Goal: Information Seeking & Learning: Learn about a topic

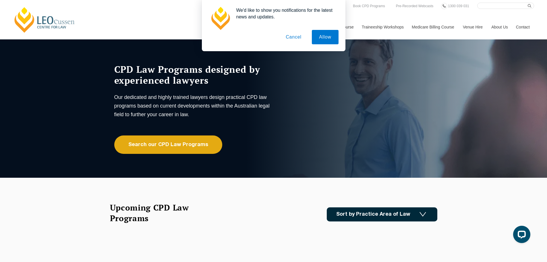
click at [293, 38] on button "Cancel" at bounding box center [294, 37] width 30 height 14
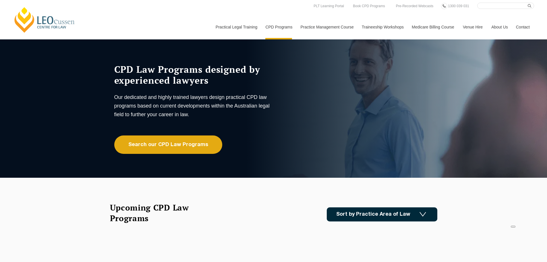
click at [49, 24] on link "[PERSON_NAME] Centre for Law" at bounding box center [44, 19] width 63 height 27
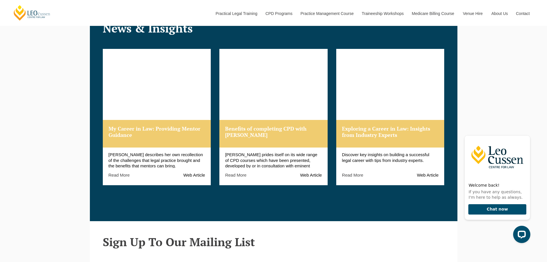
scroll to position [747, 0]
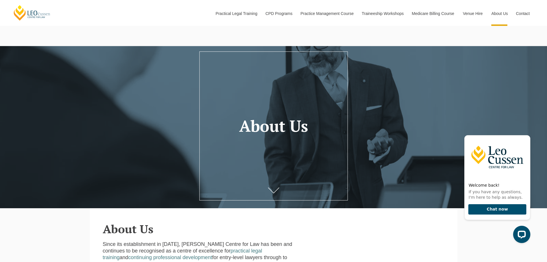
scroll to position [29, 0]
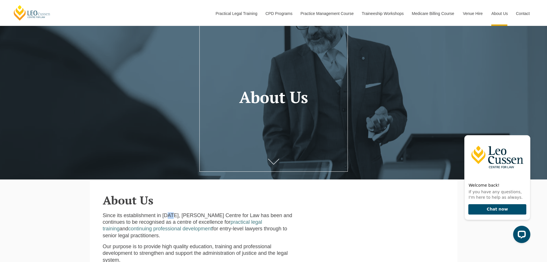
drag, startPoint x: 167, startPoint y: 215, endPoint x: 174, endPoint y: 214, distance: 6.6
click at [174, 214] on p "Since its establishment in 1972, Leo Cussen Centre for Law has been and continu…" at bounding box center [201, 225] width 196 height 27
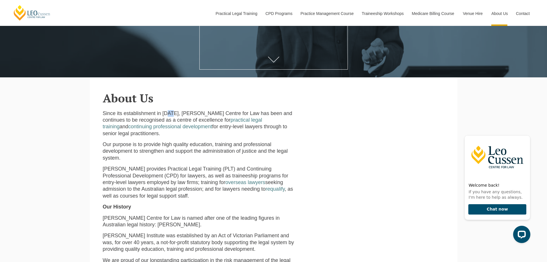
scroll to position [144, 0]
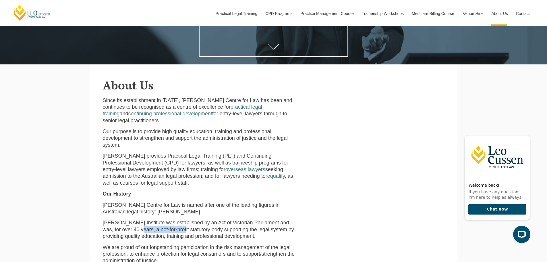
drag, startPoint x: 135, startPoint y: 223, endPoint x: 170, endPoint y: 221, distance: 35.4
click at [170, 221] on p "Leo Cussen Institute was established by an Act of Victorian Parliament and was,…" at bounding box center [201, 229] width 196 height 20
drag, startPoint x: 187, startPoint y: 226, endPoint x: 195, endPoint y: 213, distance: 15.2
click at [188, 226] on p "Leo Cussen Institute was established by an Act of Victorian Parliament and was,…" at bounding box center [201, 229] width 196 height 20
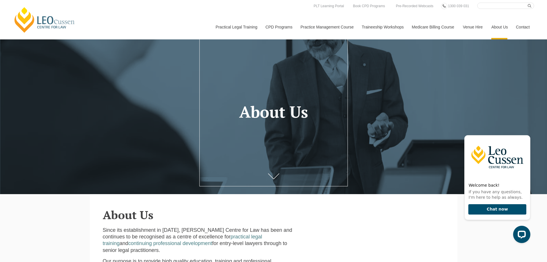
scroll to position [0, 0]
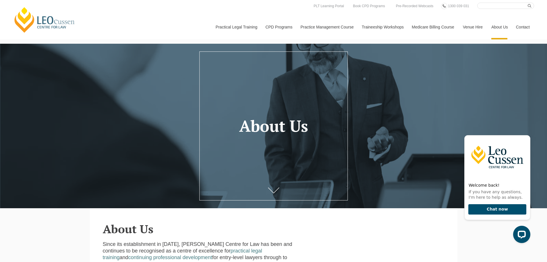
click at [49, 24] on link "[PERSON_NAME] Centre for Law" at bounding box center [44, 19] width 63 height 27
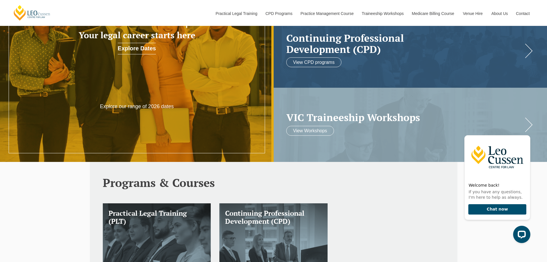
scroll to position [115, 0]
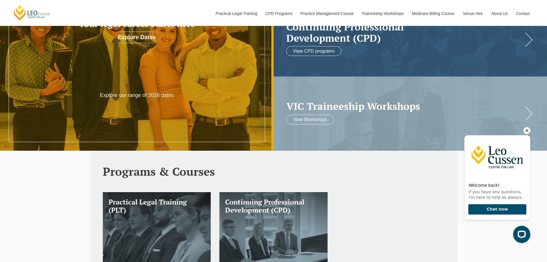
drag, startPoint x: 526, startPoint y: 131, endPoint x: 485, endPoint y: 134, distance: 41.5
click at [527, 131] on icon "Hide greeting" at bounding box center [527, 130] width 7 height 7
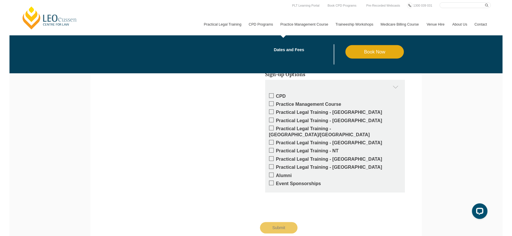
scroll to position [953, 0]
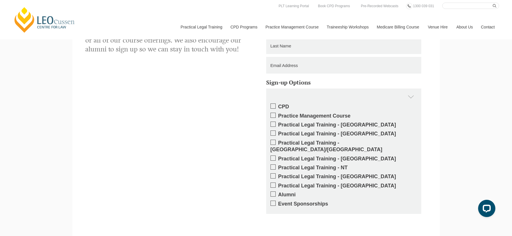
click at [161, 144] on div "Get updates on your specific areas of interest whether it be CPD, PLT, our Prac…" at bounding box center [256, 138] width 350 height 241
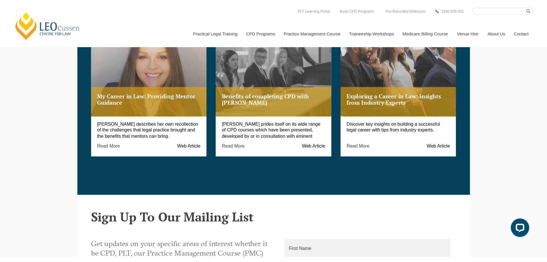
scroll to position [766, 0]
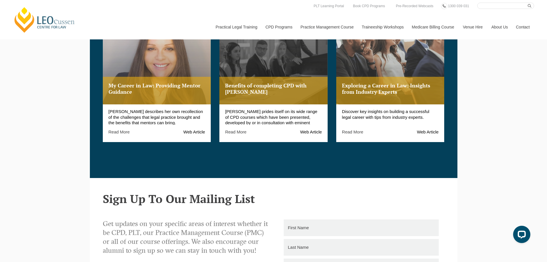
click at [282, 86] on p "Benefits of completing CPD with Leo Cussen" at bounding box center [273, 88] width 97 height 12
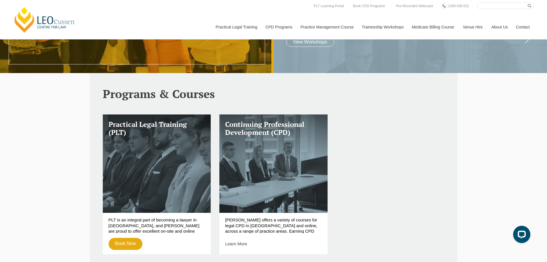
scroll to position [192, 0]
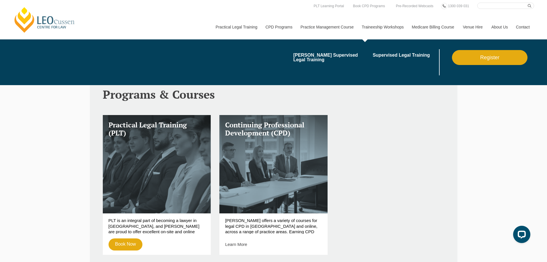
click at [381, 26] on link "Traineeship Workshops" at bounding box center [383, 27] width 50 height 25
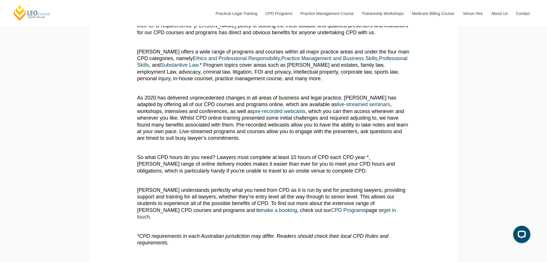
scroll to position [201, 0]
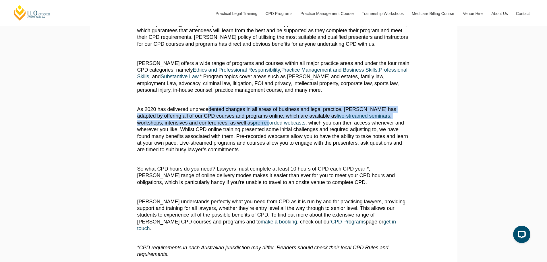
drag, startPoint x: 207, startPoint y: 109, endPoint x: 262, endPoint y: 137, distance: 61.7
click at [243, 127] on p "As 2020 has delivered unprecedented changes in all areas of business and legal …" at bounding box center [273, 129] width 273 height 47
click at [303, 147] on p "As 2020 has delivered unprecedented changes in all areas of business and legal …" at bounding box center [273, 129] width 273 height 47
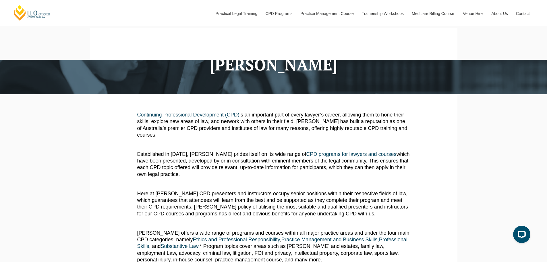
scroll to position [0, 0]
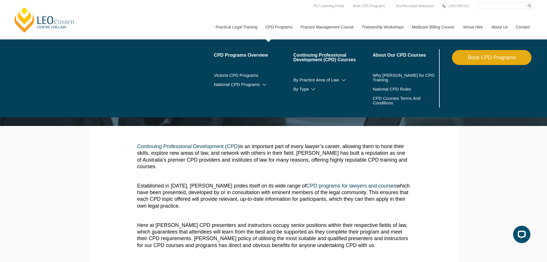
click at [285, 25] on link "CPD Programs" at bounding box center [278, 27] width 35 height 25
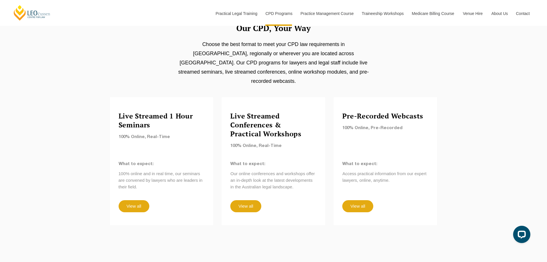
scroll to position [460, 0]
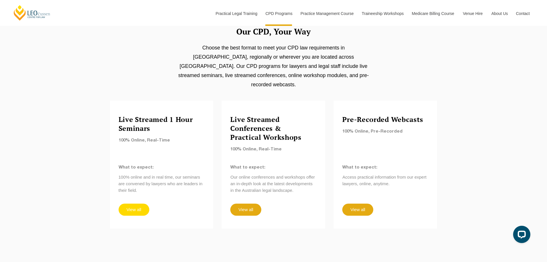
click at [133, 203] on link "View all" at bounding box center [134, 209] width 31 height 12
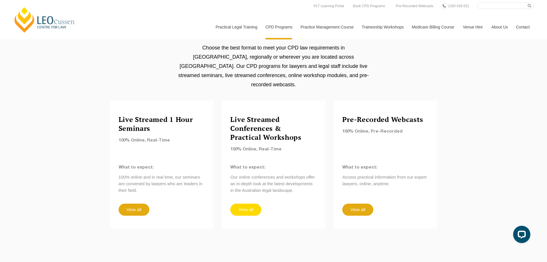
click at [248, 203] on link "View all" at bounding box center [245, 209] width 31 height 12
click at [358, 203] on link "View all" at bounding box center [357, 209] width 31 height 12
click at [143, 203] on link "View all" at bounding box center [134, 209] width 31 height 12
click at [138, 203] on link "View all" at bounding box center [134, 209] width 31 height 12
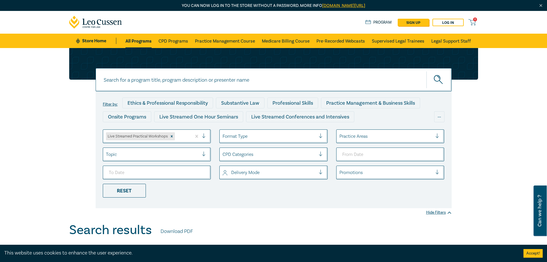
click at [493, 125] on div "Filter by: Ethics & Professional Responsibility Substantive Law Professional Sk…" at bounding box center [273, 135] width 547 height 174
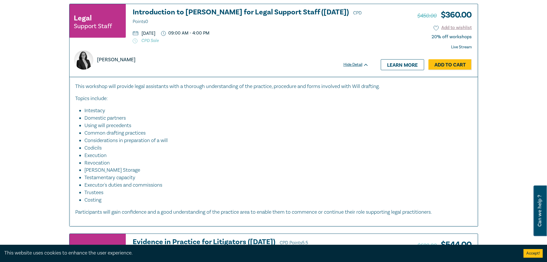
scroll to position [201, 0]
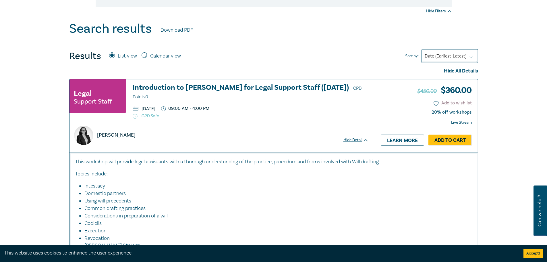
drag, startPoint x: 519, startPoint y: 46, endPoint x: 523, endPoint y: 1, distance: 44.7
drag, startPoint x: 523, startPoint y: 1, endPoint x: 506, endPoint y: 26, distance: 30.5
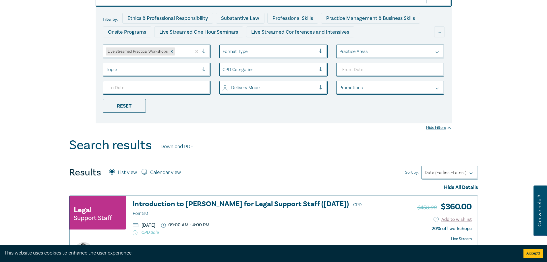
scroll to position [144, 0]
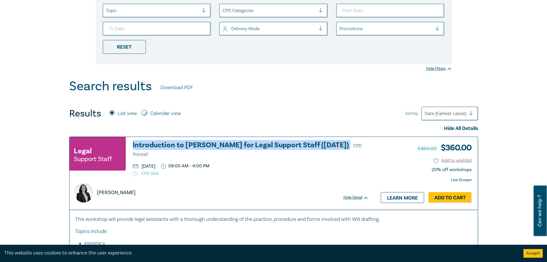
drag, startPoint x: 130, startPoint y: 144, endPoint x: 332, endPoint y: 146, distance: 202.8
click at [332, 146] on div "Legal Support Staff Introduction to Wills for Legal Support Staff (October 2025…" at bounding box center [219, 158] width 299 height 35
copy h3 "Introduction to Wills for Legal Support Staff (October 2025)"
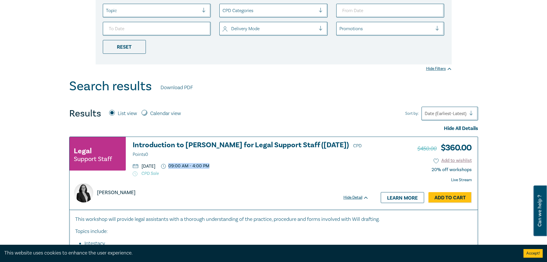
drag, startPoint x: 250, startPoint y: 157, endPoint x: 203, endPoint y: 158, distance: 46.5
click at [203, 163] on ul "Friday, 10 October 2025 09:00 AM - 4:00 PM" at bounding box center [251, 165] width 236 height 5
copy p "09:00 AM - 4:00 PM"
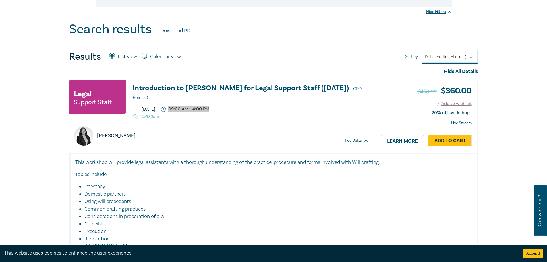
scroll to position [201, 0]
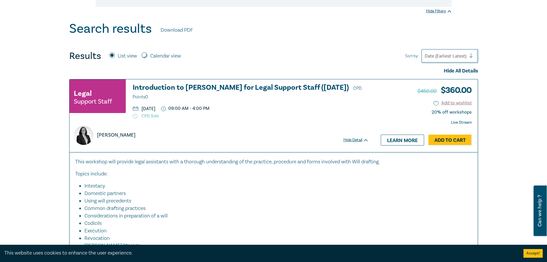
click at [288, 36] on div "Search results Download PDF" at bounding box center [273, 30] width 409 height 18
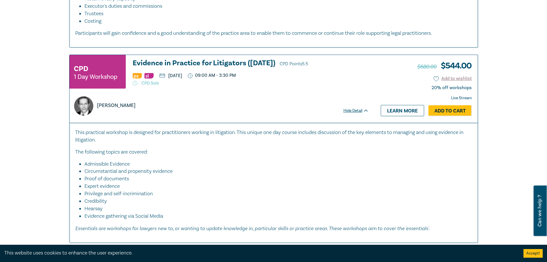
scroll to position [460, 0]
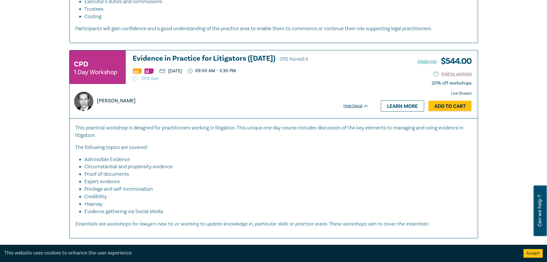
drag, startPoint x: 131, startPoint y: 53, endPoint x: 282, endPoint y: 52, distance: 151.4
click at [282, 55] on div "CPD 1 Day Workshop Evidence in Practice for Litigators (Oct 2025) CPD Points 5.…" at bounding box center [219, 70] width 299 height 30
copy h3 "Evidence in Practice for Litigators (Oct 2025)"
drag, startPoint x: 282, startPoint y: 66, endPoint x: 234, endPoint y: 67, distance: 48.0
click at [234, 68] on ul "Tuesday, 14 October 2025 09:00 AM - 3:30 PM" at bounding box center [251, 71] width 236 height 6
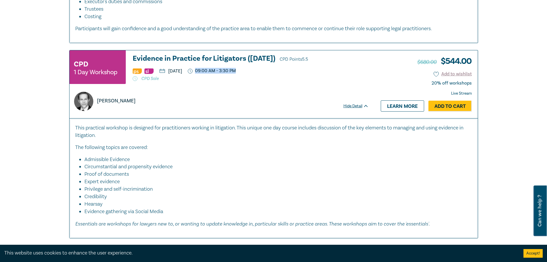
copy p "09:00 AM - 3:30 PM"
click at [200, 55] on h3 "Evidence in Practice for Litigators (Oct 2025) CPD Points 5.5" at bounding box center [251, 59] width 236 height 9
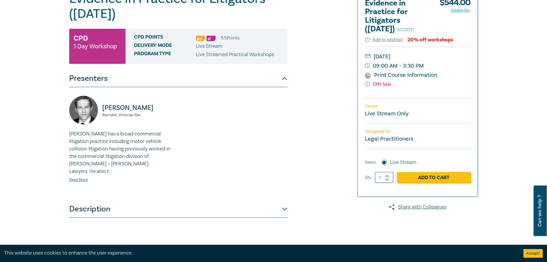
scroll to position [86, 0]
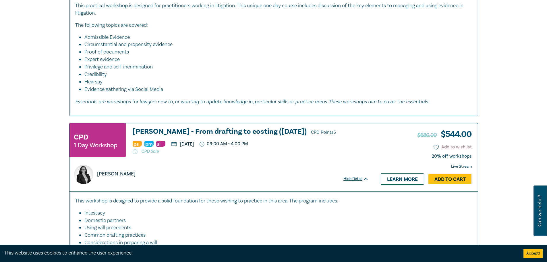
scroll to position [603, 0]
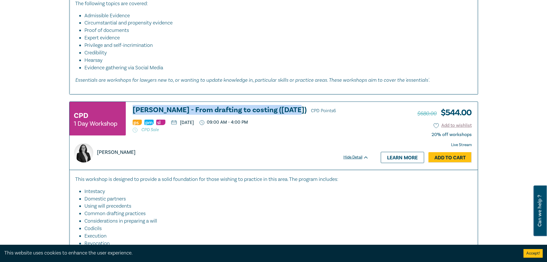
drag, startPoint x: 130, startPoint y: 101, endPoint x: 287, endPoint y: 106, distance: 157.5
click at [287, 106] on div "CPD 1 Day Workshop Wills - From drafting to costing (October 2025) CPD Points 6…" at bounding box center [219, 121] width 299 height 30
copy h3 "Wills - From drafting to costing (October 2025)"
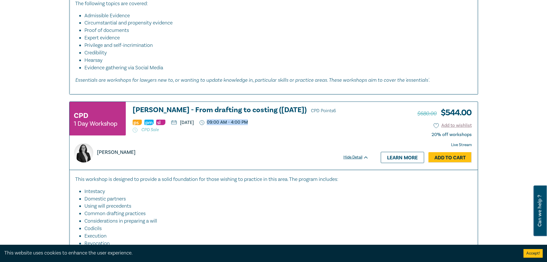
drag, startPoint x: 245, startPoint y: 117, endPoint x: 299, endPoint y: 117, distance: 54.0
click at [299, 119] on ul "Tuesday, 14 October 2025 09:00 AM - 4:00 PM" at bounding box center [251, 122] width 236 height 6
copy p "09:00 AM - 4:00 PM"
click at [300, 127] on p "CPD Sale" at bounding box center [251, 130] width 236 height 6
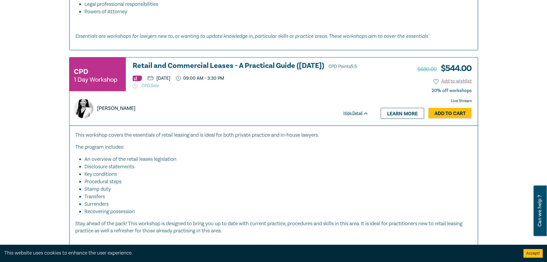
scroll to position [948, 0]
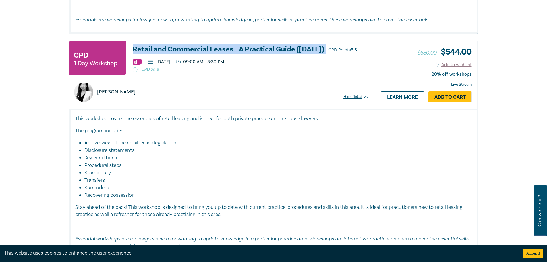
drag, startPoint x: 131, startPoint y: 43, endPoint x: 350, endPoint y: 45, distance: 218.9
click at [350, 45] on div "CPD 1 Day Workshop Retail and Commercial Leases - A Practical Guide (October 20…" at bounding box center [219, 60] width 299 height 30
copy h3 "Retail and Commercial Leases - A Practical Guide ([DATE])"
click at [221, 47] on h3 "Retail and Commercial Leases - A Practical Guide (October 2025) CPD Points 5.5" at bounding box center [251, 49] width 236 height 9
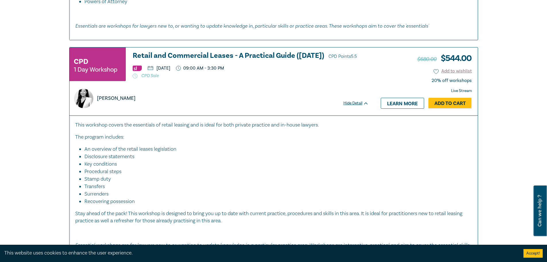
scroll to position [948, 0]
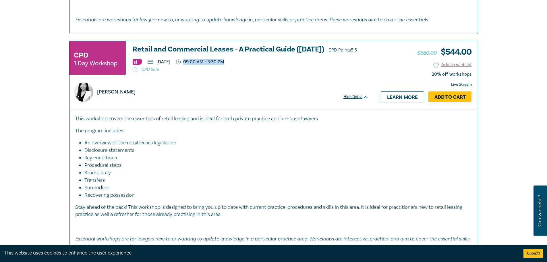
drag, startPoint x: 252, startPoint y: 65, endPoint x: 229, endPoint y: 66, distance: 23.6
click at [229, 65] on ul "[DATE] 09:00 AM - 3:30 PM" at bounding box center [251, 62] width 236 height 6
copy p "09:00 AM - 3:30 PM"
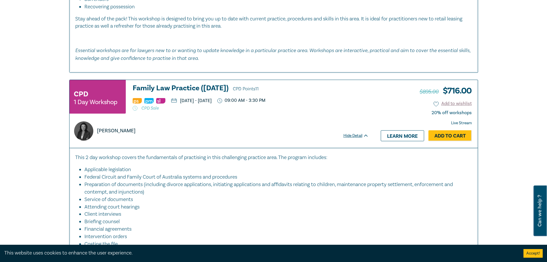
scroll to position [1149, 0]
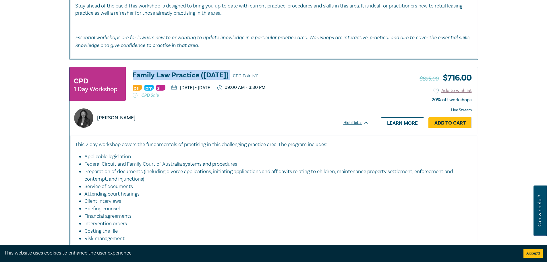
drag, startPoint x: 130, startPoint y: 73, endPoint x: 264, endPoint y: 75, distance: 134.2
click at [264, 75] on div "CPD 1 Day Workshop Family Law Practice (November 2025) CPD Points 11 Thursday, …" at bounding box center [219, 86] width 299 height 30
copy h3 "Family Law Practice ([DATE])"
drag, startPoint x: 308, startPoint y: 88, endPoint x: 350, endPoint y: 86, distance: 41.7
click at [350, 86] on ul "Thursday, 13 November 2025 - Friday, 14 November 2025 09:00 AM - 3:30 PM" at bounding box center [251, 88] width 236 height 6
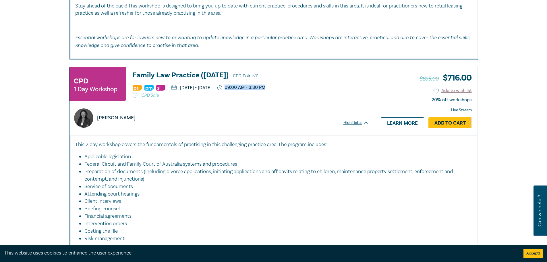
copy p "09:00 AM - 3:30 PM"
click at [247, 75] on h3 "Family Law Practice (November 2025) CPD Points 11" at bounding box center [251, 75] width 236 height 9
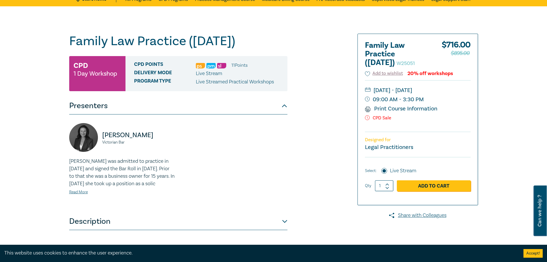
scroll to position [115, 0]
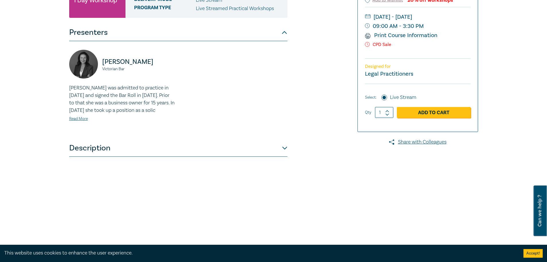
click at [126, 157] on button "Description" at bounding box center [178, 147] width 218 height 17
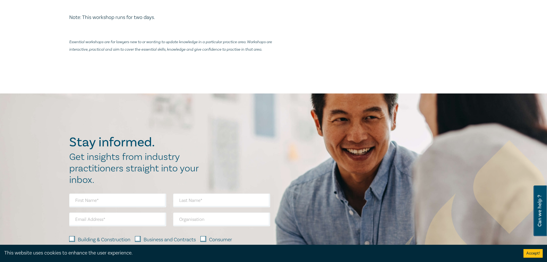
scroll to position [201, 0]
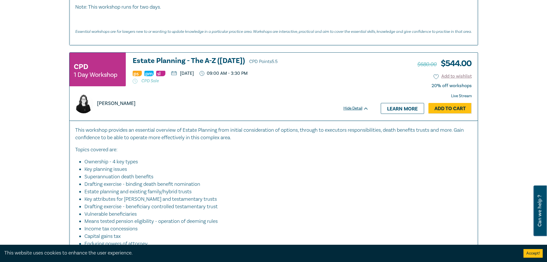
scroll to position [1407, 0]
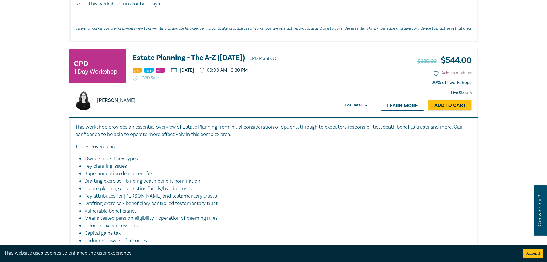
drag, startPoint x: 131, startPoint y: 57, endPoint x: 254, endPoint y: 58, distance: 122.9
click at [254, 58] on div "CPD 1 Day Workshop Estate Planning - The A-Z (Nov 2025) CPD Points 5.5 Thursday…" at bounding box center [219, 69] width 299 height 30
copy h3 "Estate Planning - The A-Z (Nov 2025)"
drag, startPoint x: 298, startPoint y: 70, endPoint x: 254, endPoint y: 70, distance: 43.7
click at [254, 70] on ul "Thursday, 20 November 2025 09:00 AM - 3:30 PM" at bounding box center [251, 70] width 236 height 6
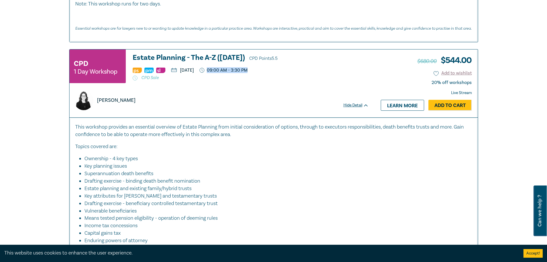
copy p "09:00 AM - 3:30 PM"
drag, startPoint x: 507, startPoint y: 84, endPoint x: 499, endPoint y: 88, distance: 8.7
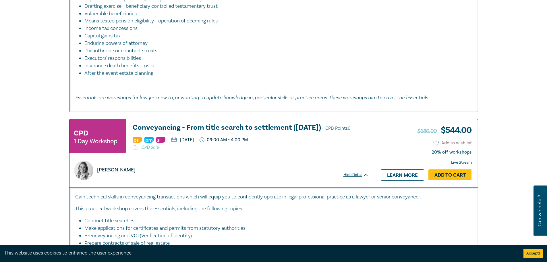
scroll to position [1637, 0]
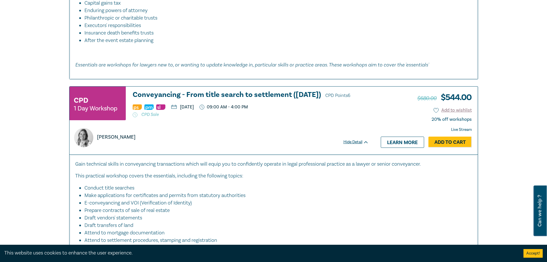
drag, startPoint x: 131, startPoint y: 92, endPoint x: 349, endPoint y: 95, distance: 218.3
click at [349, 95] on div "CPD 1 Day Workshop Conveyancing - From title search to settlement (November 202…" at bounding box center [219, 106] width 299 height 30
copy h3 "Conveyancing - From title search to settlement (November 2025)"
drag, startPoint x: 250, startPoint y: 115, endPoint x: 294, endPoint y: 116, distance: 43.1
click at [293, 110] on ul "Tuesday, 25 November 2025 09:00 AM - 4:00 PM" at bounding box center [251, 107] width 236 height 6
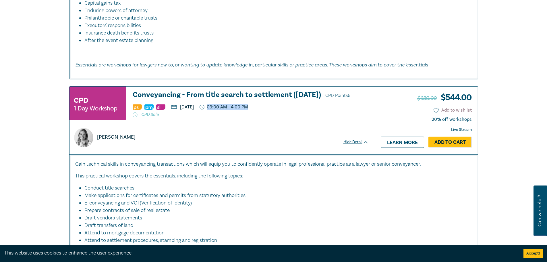
copy p "09:00 AM - 4:00 PM"
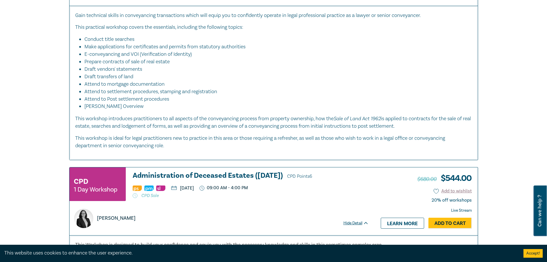
scroll to position [1896, 0]
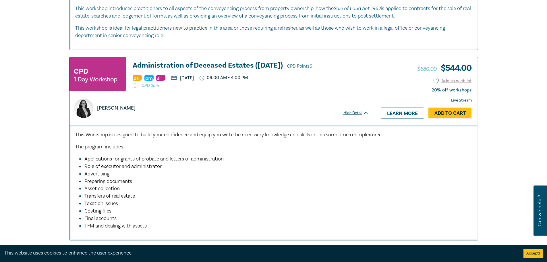
drag, startPoint x: 131, startPoint y: 70, endPoint x: 291, endPoint y: 72, distance: 159.7
click at [291, 72] on div "CPD 1 Day Workshop Administration of Deceased Estates (Nov 2025) CPD Points 6 F…" at bounding box center [219, 76] width 299 height 30
copy h3 "Administration of Deceased Estates (Nov 2025)"
drag, startPoint x: 246, startPoint y: 82, endPoint x: 291, endPoint y: 83, distance: 44.5
click at [291, 81] on ul "Friday, 28 November 2025 09:00 AM - 4:00 PM" at bounding box center [251, 78] width 236 height 6
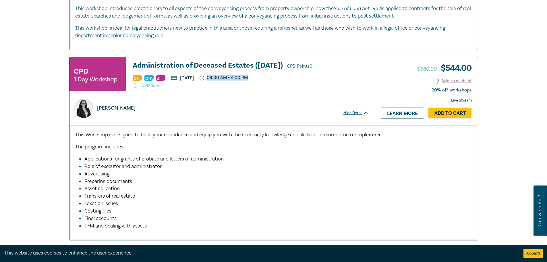
copy p "09:00 AM - 4:00 PM"
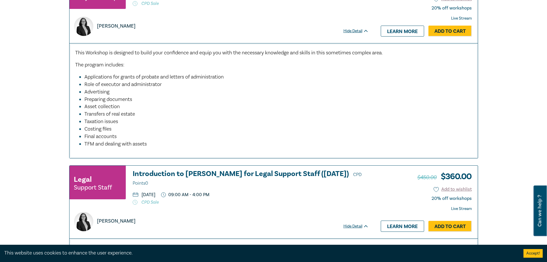
scroll to position [2097, 0]
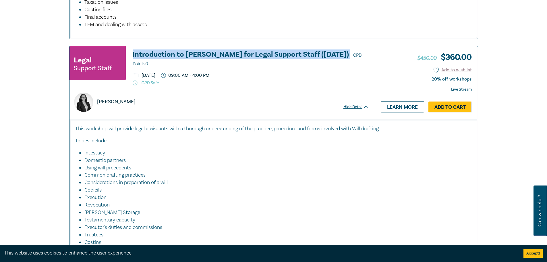
drag, startPoint x: 132, startPoint y: 58, endPoint x: 318, endPoint y: 62, distance: 186.2
click at [318, 62] on div "Legal Support Staff Introduction to Wills for Legal Support Staff (Dec 2025) CP…" at bounding box center [219, 68] width 299 height 35
copy h3 "Introduction to Wills for Legal Support Staff (Dec 2025)"
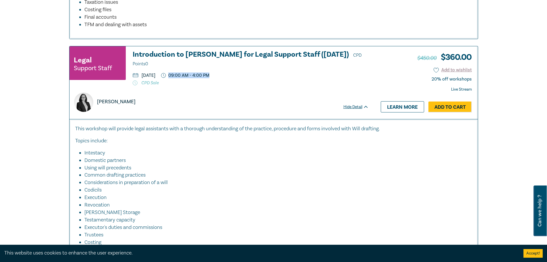
drag, startPoint x: 209, startPoint y: 72, endPoint x: 254, endPoint y: 73, distance: 45.4
click at [253, 73] on ul "Friday, 5 December 2025 09:00 AM - 4:00 PM" at bounding box center [251, 75] width 236 height 5
copy p "09:00 AM - 4:00 PM"
click at [331, 148] on div "This workshop will provide legal assistants with a thorough understanding of th…" at bounding box center [273, 191] width 397 height 133
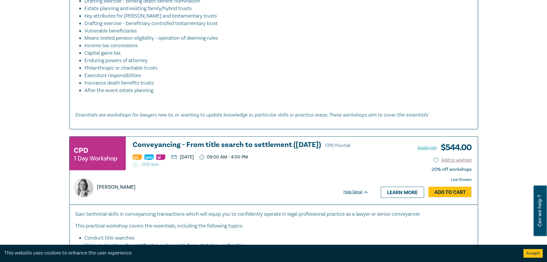
scroll to position [1522, 0]
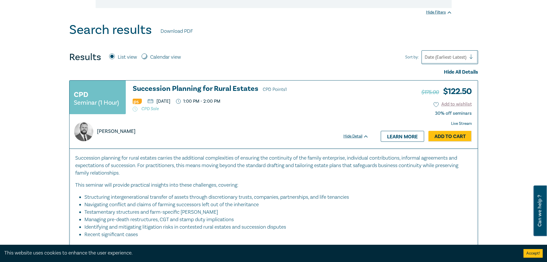
scroll to position [201, 0]
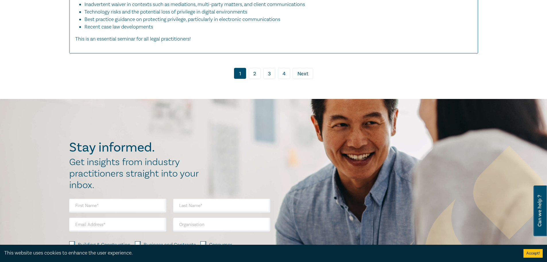
drag, startPoint x: 281, startPoint y: 68, endPoint x: 284, endPoint y: 70, distance: 3.7
click at [283, 69] on link "4" at bounding box center [284, 73] width 12 height 11
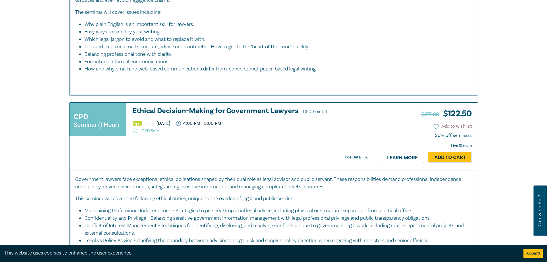
scroll to position [1535, 0]
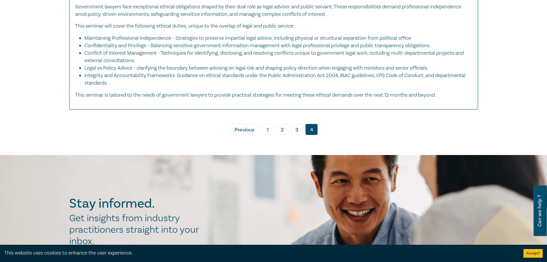
click at [268, 128] on link "1" at bounding box center [268, 129] width 12 height 11
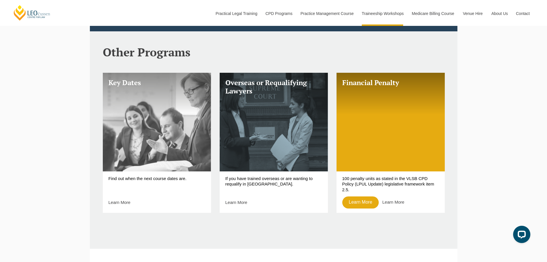
scroll to position [230, 0]
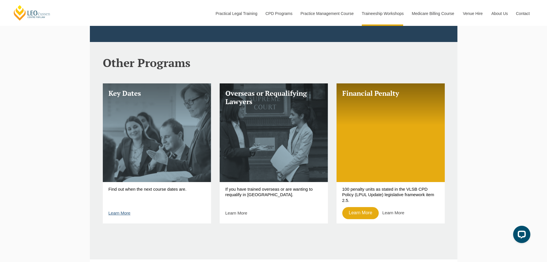
click at [121, 215] on link "Learn More" at bounding box center [120, 212] width 22 height 5
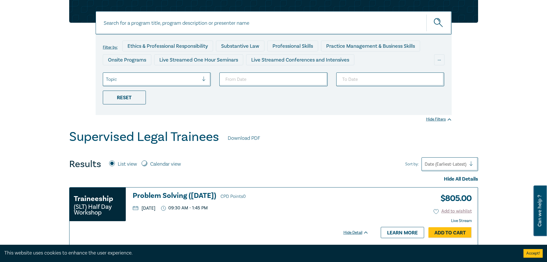
scroll to position [57, 0]
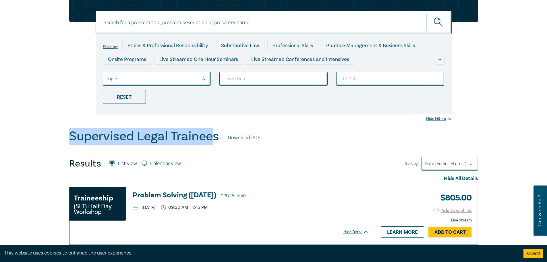
drag, startPoint x: 70, startPoint y: 136, endPoint x: 232, endPoint y: 137, distance: 162.6
click at [215, 137] on h1 "Supervised Legal Trainees" at bounding box center [144, 136] width 150 height 15
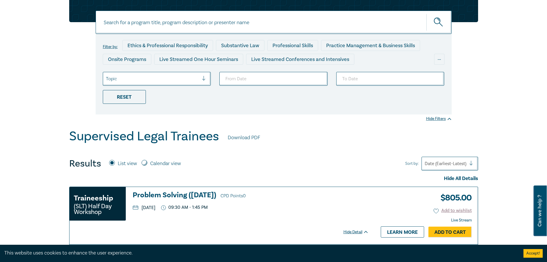
click at [18, 128] on div "Filter by: Ethics & Professional Responsibility Substantive Law Professional Sk…" at bounding box center [273, 60] width 547 height 138
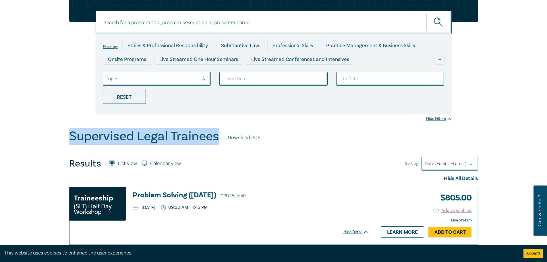
drag, startPoint x: 70, startPoint y: 137, endPoint x: 244, endPoint y: 140, distance: 174.1
click at [220, 137] on div "Supervised Legal Trainees Download PDF" at bounding box center [273, 138] width 409 height 18
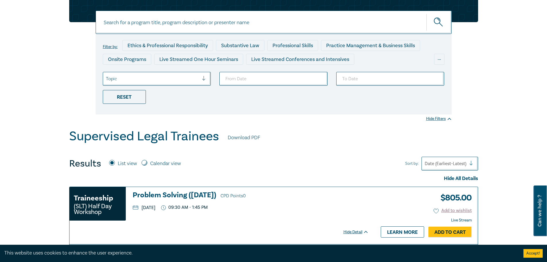
click at [248, 138] on link "Download PDF" at bounding box center [244, 137] width 32 height 7
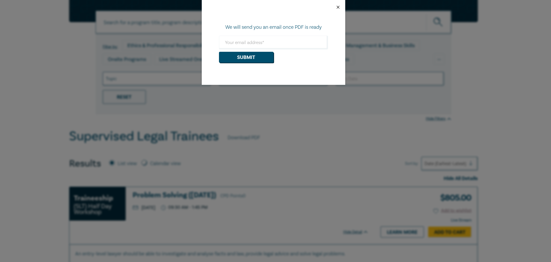
click at [339, 5] on button "Close" at bounding box center [338, 7] width 5 height 5
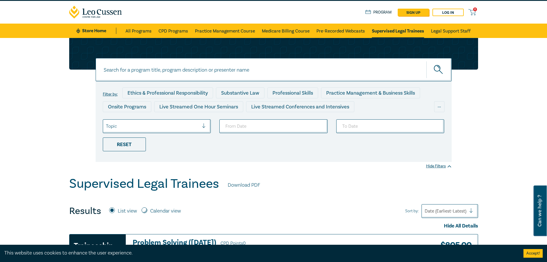
scroll to position [0, 0]
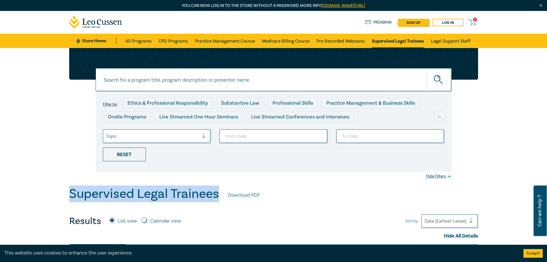
drag, startPoint x: 72, startPoint y: 191, endPoint x: 220, endPoint y: 192, distance: 147.6
copy h1 "Supervised Legal Trainees"
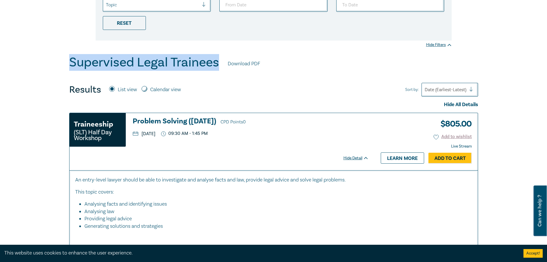
scroll to position [144, 0]
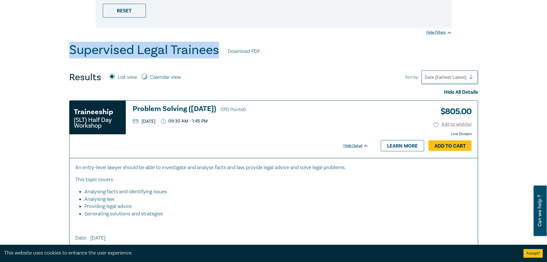
drag, startPoint x: 45, startPoint y: 55, endPoint x: 52, endPoint y: 55, distance: 6.6
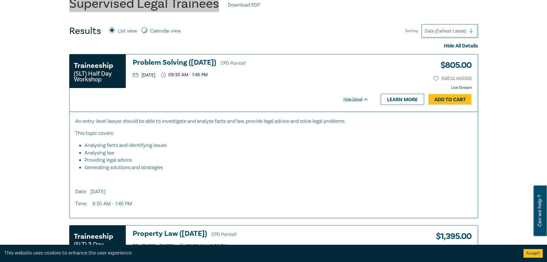
scroll to position [172, 0]
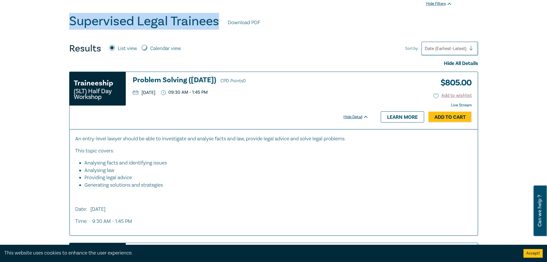
click at [195, 80] on h3 "Problem Solving ([DATE]) CPD Points 0" at bounding box center [251, 80] width 236 height 9
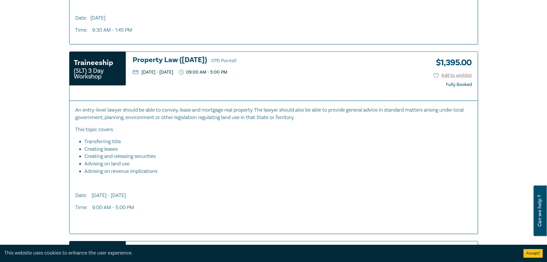
scroll to position [373, 0]
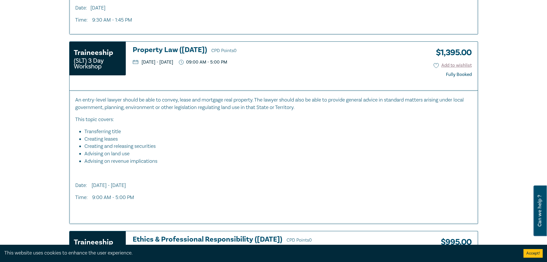
click at [185, 47] on h3 "Property Law (October 2025) CPD Points 0" at bounding box center [276, 50] width 287 height 9
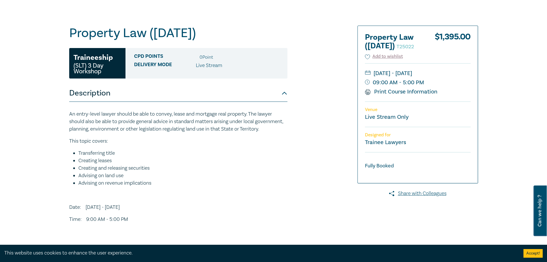
scroll to position [57, 0]
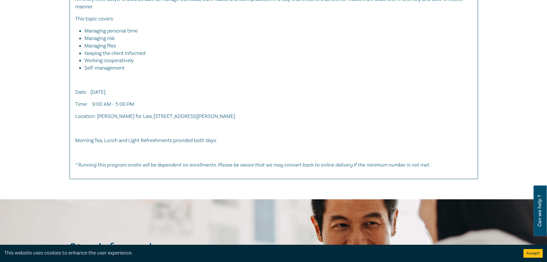
scroll to position [977, 0]
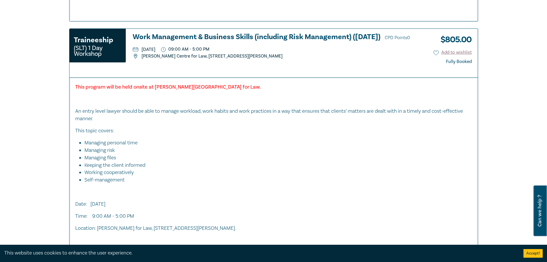
click at [215, 37] on h3 "Work Management & Business Skills (including Risk Management) (December 2025) C…" at bounding box center [278, 37] width 290 height 9
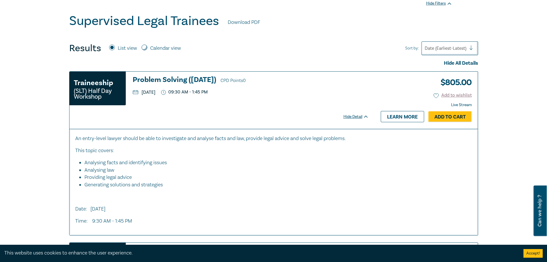
scroll to position [172, 0]
click at [142, 47] on input "Calendar view" at bounding box center [145, 48] width 6 height 6
radio input "true"
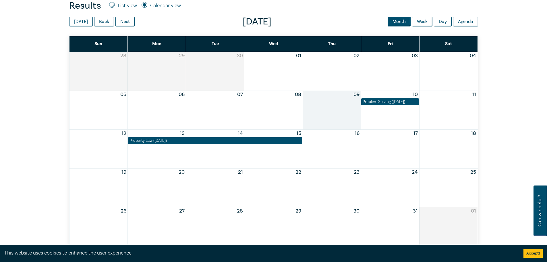
scroll to position [201, 0]
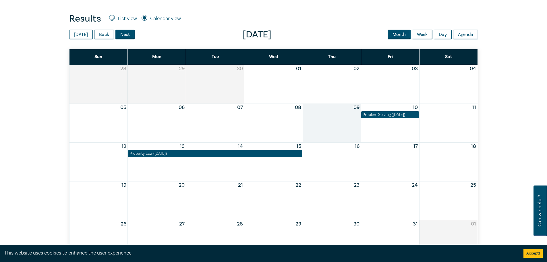
click at [126, 35] on button "Next" at bounding box center [124, 35] width 19 height 10
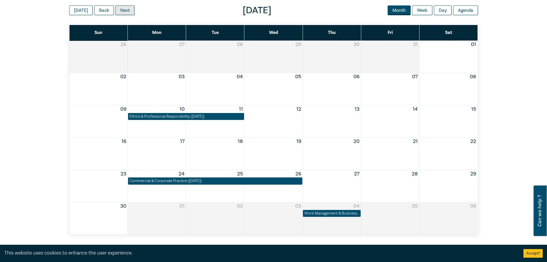
scroll to position [144, 0]
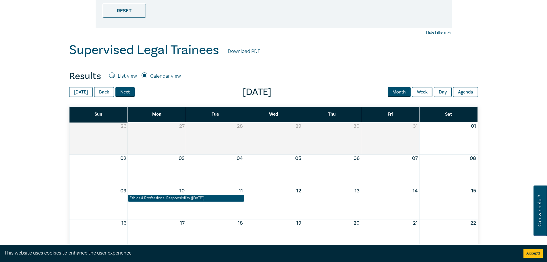
click at [126, 92] on button "Next" at bounding box center [124, 92] width 19 height 10
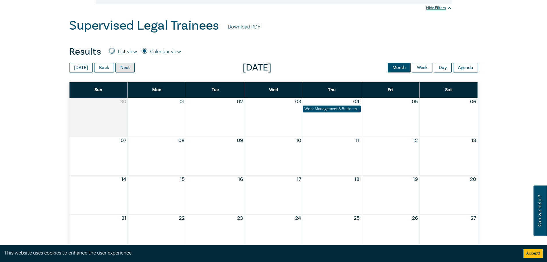
scroll to position [201, 0]
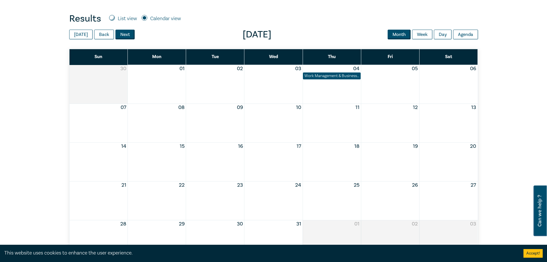
click at [127, 34] on button "Next" at bounding box center [124, 35] width 19 height 10
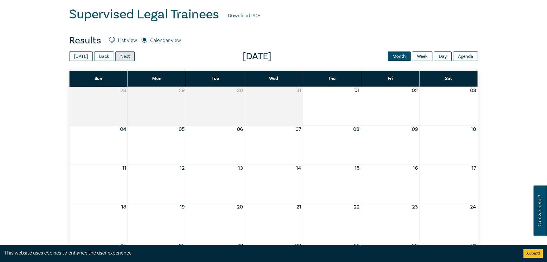
scroll to position [172, 0]
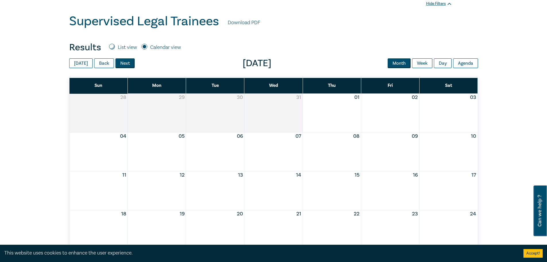
click at [130, 62] on button "Next" at bounding box center [124, 63] width 19 height 10
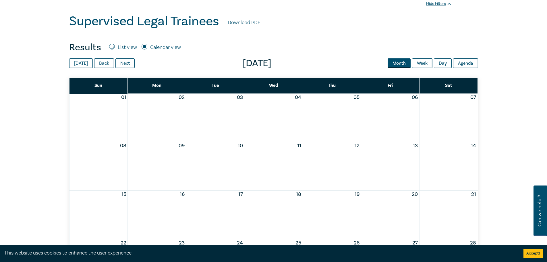
click at [113, 45] on input "List view" at bounding box center [112, 47] width 6 height 6
radio input "true"
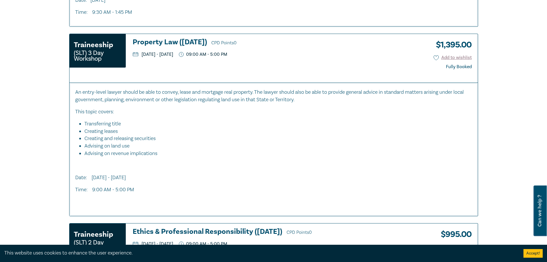
scroll to position [402, 0]
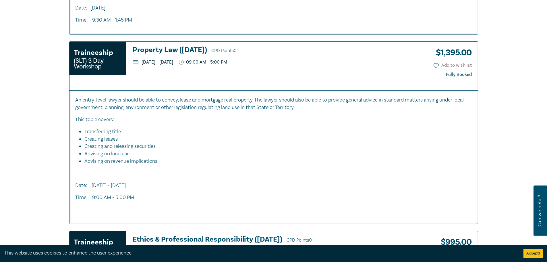
click at [181, 47] on h3 "Property Law (October 2025) CPD Points 0" at bounding box center [276, 50] width 287 height 9
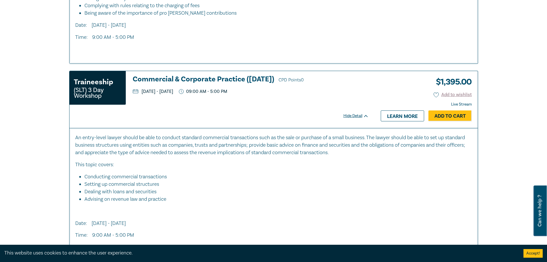
scroll to position [737, 0]
click at [215, 77] on h3 "Commercial & Corporate Practice (November 2025) CPD Points 0" at bounding box center [251, 79] width 236 height 9
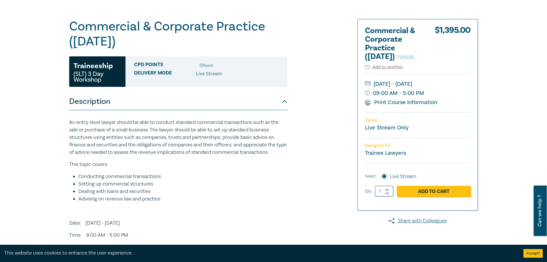
scroll to position [57, 0]
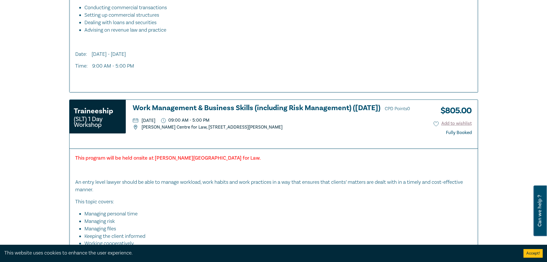
scroll to position [919, 0]
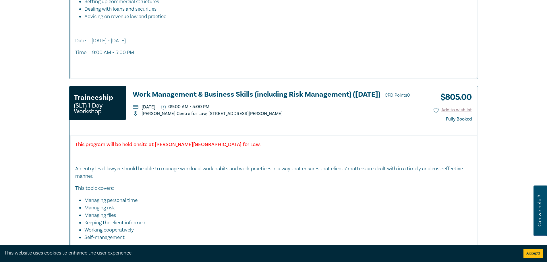
drag, startPoint x: 505, startPoint y: 100, endPoint x: 472, endPoint y: 109, distance: 33.9
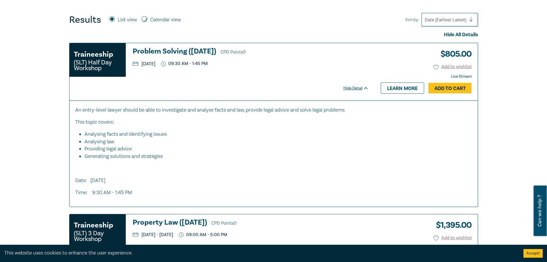
scroll to position [0, 0]
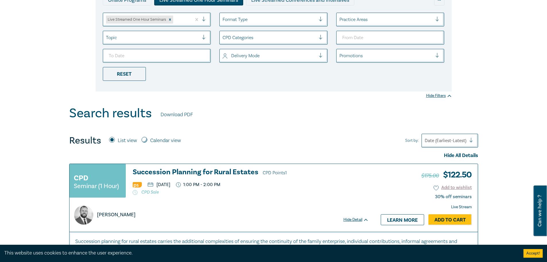
scroll to position [201, 0]
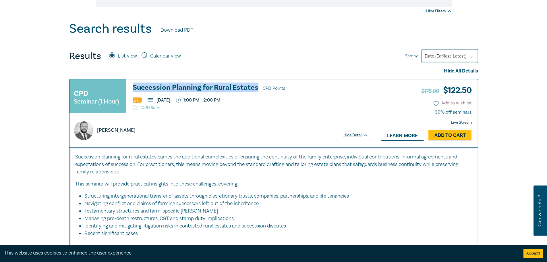
drag, startPoint x: 131, startPoint y: 87, endPoint x: 257, endPoint y: 87, distance: 126.7
click at [257, 87] on div "CPD Seminar (1 Hour) Succession Planning for Rural Estates CPD Points 1 [DATE] …" at bounding box center [219, 99] width 299 height 30
copy h3 "Succession Planning for Rural Estates"
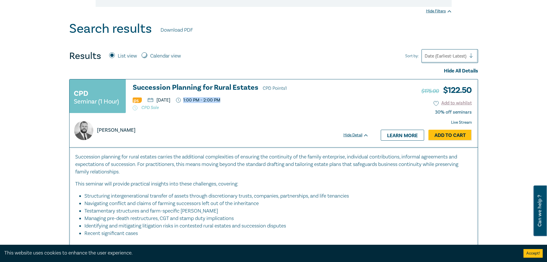
drag, startPoint x: 246, startPoint y: 99, endPoint x: 224, endPoint y: 99, distance: 21.3
click at [224, 99] on ul "[DATE] 1:00 PM - 2:00 PM" at bounding box center [251, 100] width 236 height 6
copy p "1:00 PM - 2:00 PM"
click at [201, 87] on h3 "Succession Planning for Rural Estates CPD Points 1" at bounding box center [251, 88] width 236 height 9
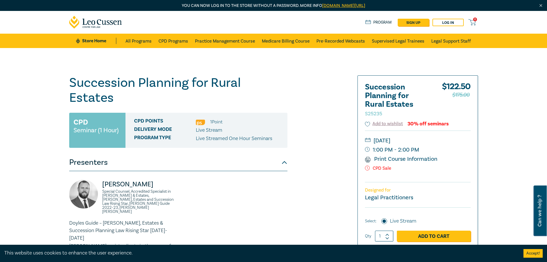
scroll to position [29, 0]
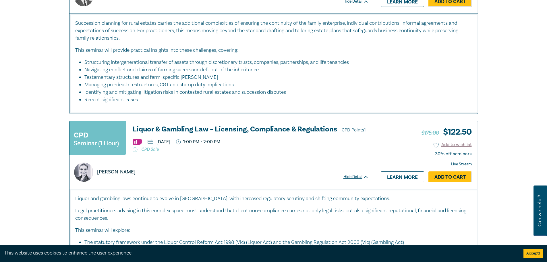
scroll to position [345, 0]
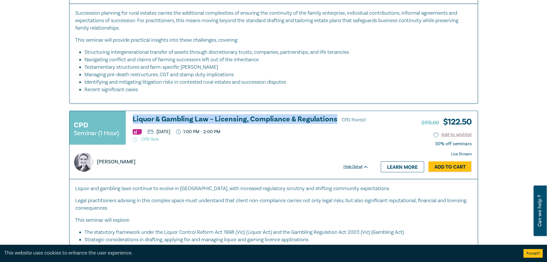
drag, startPoint x: 132, startPoint y: 119, endPoint x: 334, endPoint y: 123, distance: 202.8
click at [337, 120] on div "CPD Seminar (1 Hour) Liquor & Gambling Law – Licensing, Compliance & Regulation…" at bounding box center [219, 130] width 299 height 30
copy h3 "Liquor & Gambling Law – Licensing, Compliance & Regulations"
drag, startPoint x: 501, startPoint y: 92, endPoint x: 388, endPoint y: 105, distance: 113.9
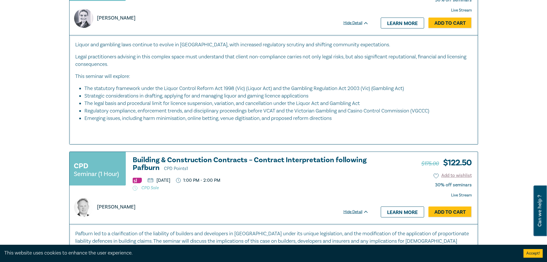
scroll to position [517, 0]
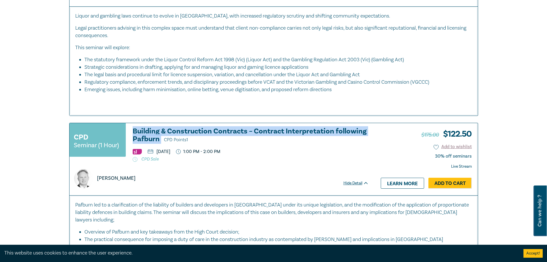
drag, startPoint x: 129, startPoint y: 129, endPoint x: 160, endPoint y: 139, distance: 32.6
click at [160, 139] on div "CPD Seminar (1 Hour) Building & Construction Contracts – Contract Interpretatio…" at bounding box center [219, 144] width 299 height 34
copy h3 "Building & Construction Contracts – Contract Interpretation following Pafburn"
drag, startPoint x: 307, startPoint y: 150, endPoint x: 310, endPoint y: 143, distance: 7.8
click at [307, 150] on ul "[DATE] 1:00 PM - 2:00 PM" at bounding box center [251, 151] width 236 height 6
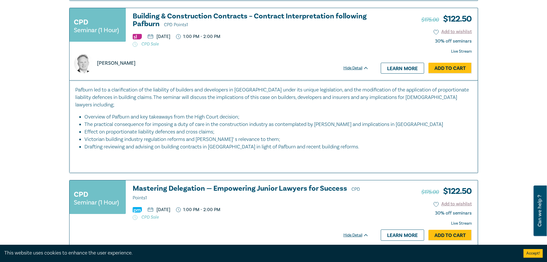
scroll to position [661, 0]
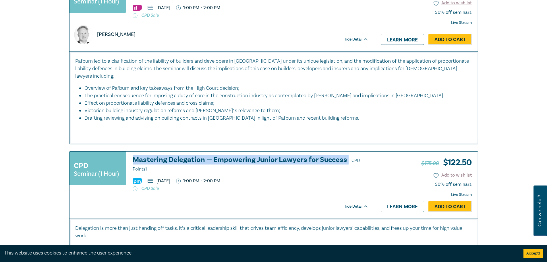
drag, startPoint x: 132, startPoint y: 151, endPoint x: 346, endPoint y: 152, distance: 214.8
click at [346, 156] on div "CPD Seminar (1 Hour) Mastering Delegation — Empowering Junior Lawyers for Succe…" at bounding box center [219, 173] width 299 height 35
copy h3 "Mastering Delegation — Empowering Junior Lawyers for Success"
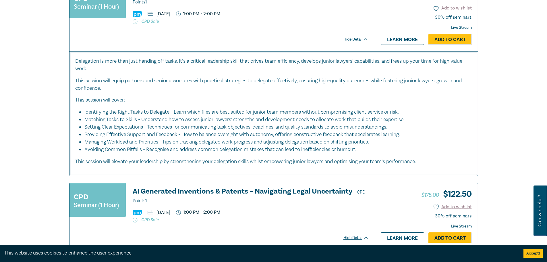
scroll to position [890, 0]
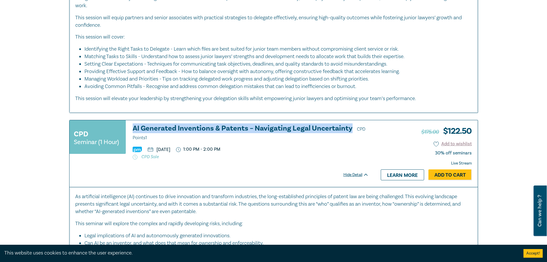
drag, startPoint x: 131, startPoint y: 118, endPoint x: 348, endPoint y: 123, distance: 217.5
click at [348, 124] on div "CPD Seminar (1 Hour) AI Generated Inventions & Patents – Navigating Legal Uncer…" at bounding box center [219, 141] width 299 height 35
copy h3 "AI Generated Inventions & Patents – Navigating Legal Uncertainty"
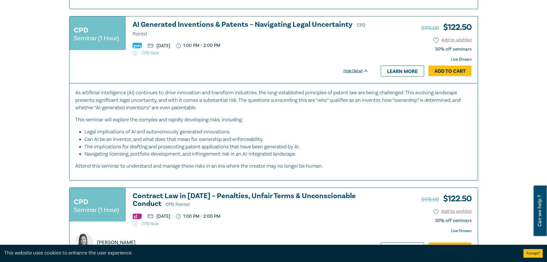
scroll to position [1063, 0]
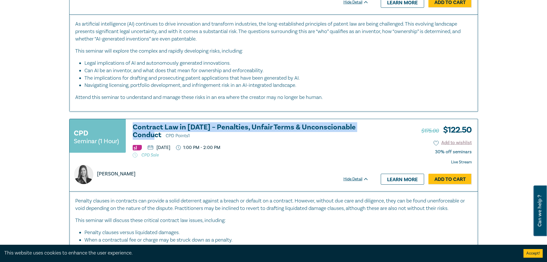
drag, startPoint x: 132, startPoint y: 116, endPoint x: 162, endPoint y: 130, distance: 33.3
click at [162, 130] on div "CPD Seminar (1 Hour) Contract Law in [DATE] – Penalties, Unfair Terms & Unconsc…" at bounding box center [219, 140] width 299 height 34
copy h3 "Contract Law in [DATE] – Penalties, Unfair Terms & Unconscionable Conduct"
drag, startPoint x: 507, startPoint y: 70, endPoint x: 502, endPoint y: 72, distance: 5.9
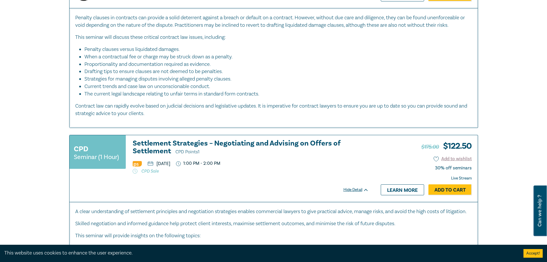
scroll to position [1264, 0]
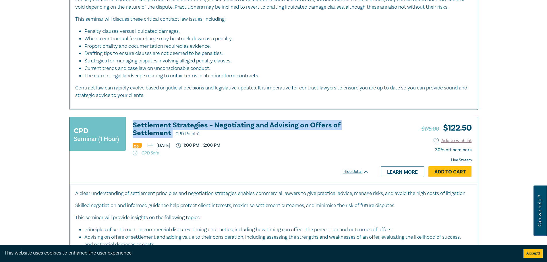
drag, startPoint x: 128, startPoint y: 116, endPoint x: 173, endPoint y: 125, distance: 45.8
click at [173, 125] on div "CPD Seminar (1 Hour) Settlement Strategies – Negotiating and Advising on Offers…" at bounding box center [219, 138] width 299 height 34
copy h3 "Settlement Strategies – Negotiating and Advising on Offers of Settlement"
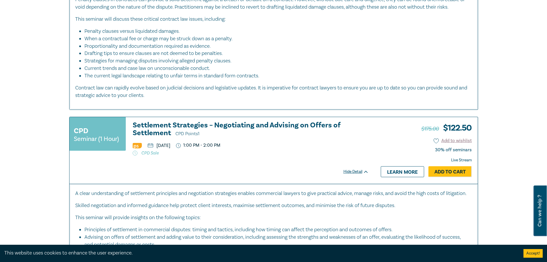
click at [328, 141] on div "CPD Seminar (1 Hour) Settlement Strategies – Negotiating and Advising on Offers…" at bounding box center [219, 138] width 299 height 34
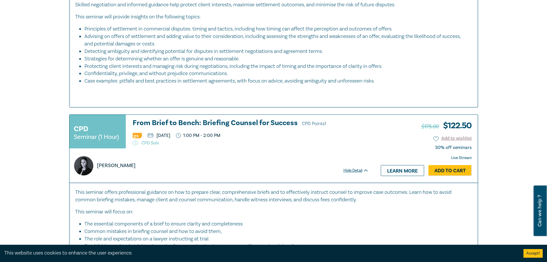
scroll to position [1465, 0]
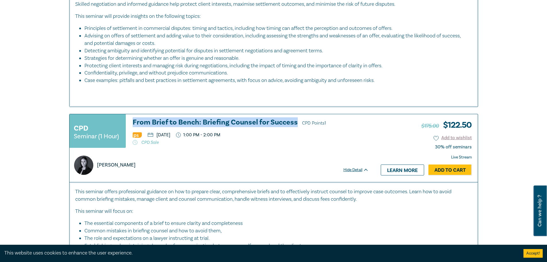
drag, startPoint x: 132, startPoint y: 120, endPoint x: 297, endPoint y: 124, distance: 164.6
click at [296, 124] on div "CPD Seminar (1 Hour) From Brief to Bench: Briefing Counsel for Success CPD Poin…" at bounding box center [219, 133] width 299 height 30
copy h3 "From Brief to Bench: Briefing Counsel for Success"
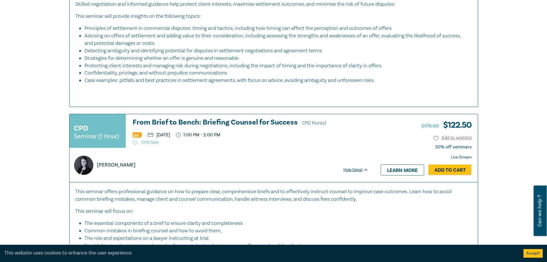
click at [308, 159] on div "[PERSON_NAME]" at bounding box center [219, 164] width 297 height 19
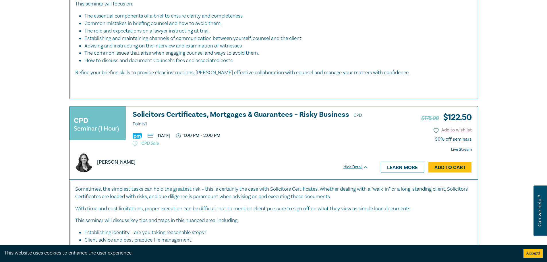
scroll to position [1695, 0]
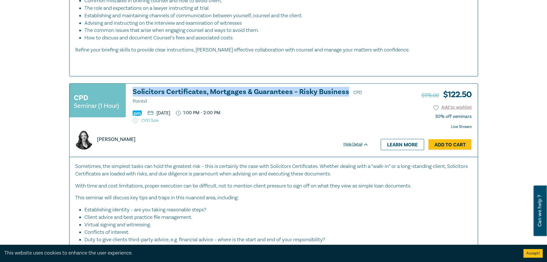
drag, startPoint x: 130, startPoint y: 91, endPoint x: 346, endPoint y: 94, distance: 215.7
click at [346, 94] on div "CPD Seminar (1 Hour) Solicitors Certificates, Mortgages & Guarantees – Risky Bu…" at bounding box center [219, 105] width 299 height 35
copy h3 "Solicitors Certificates, Mortgages & Guarantees – Risky Business"
click at [331, 116] on div "CPD Seminar (1 Hour) Solicitors Certificates, Mortgages & Guarantees – Risky Bu…" at bounding box center [219, 105] width 299 height 35
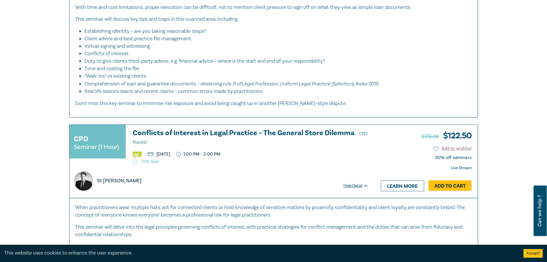
scroll to position [1896, 0]
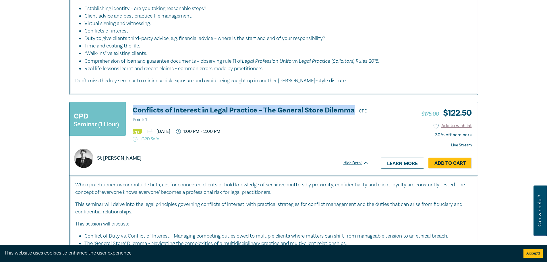
drag, startPoint x: 131, startPoint y: 109, endPoint x: 352, endPoint y: 113, distance: 221.8
click at [352, 113] on div "CPD Seminar (1 Hour) Conflicts of Interest in Legal Practice – The General Stor…" at bounding box center [219, 123] width 299 height 35
copy h3 "Conflicts of Interest in Legal Practice – The General Store Dilemma"
drag, startPoint x: 338, startPoint y: 144, endPoint x: 330, endPoint y: 142, distance: 8.2
click at [338, 144] on div "St [PERSON_NAME]" at bounding box center [219, 155] width 299 height 26
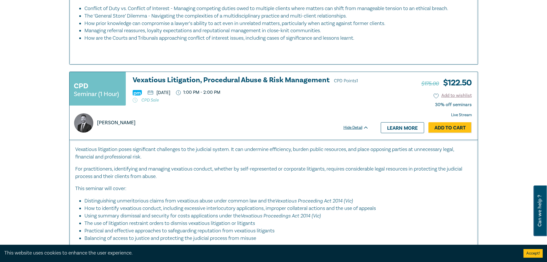
scroll to position [2126, 0]
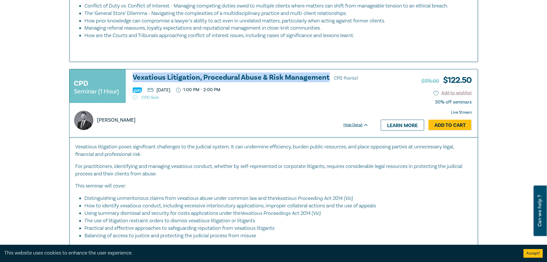
drag, startPoint x: 130, startPoint y: 76, endPoint x: 329, endPoint y: 78, distance: 198.5
click at [329, 78] on div "CPD Seminar (1 Hour) Vexatious Litigation, Procedural Abuse & Risk Management C…" at bounding box center [219, 89] width 299 height 30
copy h3 "Vexatious Litigation, Procedural Abuse & Risk Management"
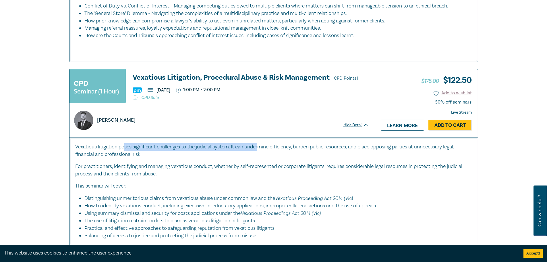
drag, startPoint x: 124, startPoint y: 146, endPoint x: 262, endPoint y: 144, distance: 137.9
click at [262, 144] on p "Vexatious litigation poses significant challenges to the judicial system. It ca…" at bounding box center [273, 150] width 397 height 15
click at [263, 164] on p "For practitioners, identifying and managing vexatious conduct, whether by self-…" at bounding box center [273, 170] width 397 height 15
drag, startPoint x: 208, startPoint y: 205, endPoint x: 236, endPoint y: 206, distance: 28.2
click at [236, 206] on li "How to identify vexatious conduct, including excessive interlocutory applicatio…" at bounding box center [275, 205] width 382 height 7
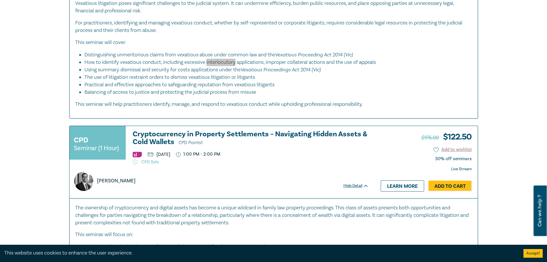
scroll to position [2269, 0]
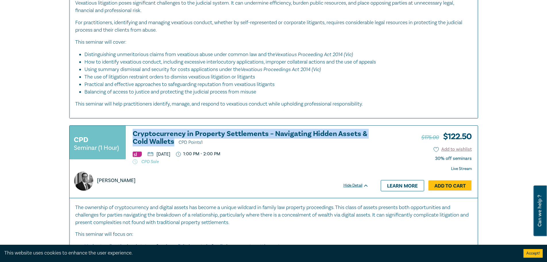
drag, startPoint x: 131, startPoint y: 131, endPoint x: 173, endPoint y: 141, distance: 42.9
click at [173, 141] on div "CPD Seminar (1 Hour) Cryptocurrency in Property Settlements – Navigating Hidden…" at bounding box center [219, 147] width 299 height 34
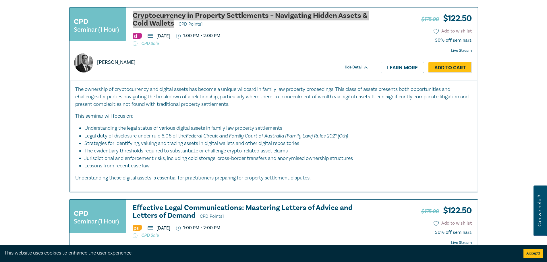
scroll to position [2470, 0]
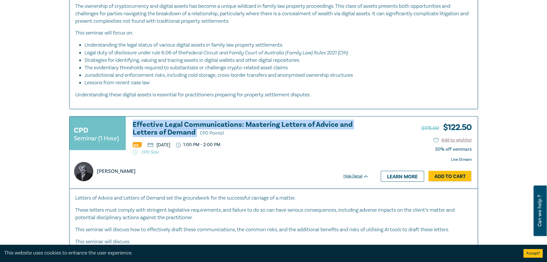
drag, startPoint x: 131, startPoint y: 124, endPoint x: 196, endPoint y: 132, distance: 65.7
click at [196, 132] on div "CPD Seminar (1 Hour) Effective Legal Communications: Mastering Letters of Advic…" at bounding box center [219, 138] width 299 height 34
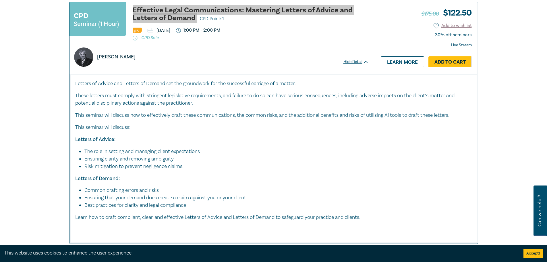
scroll to position [2585, 0]
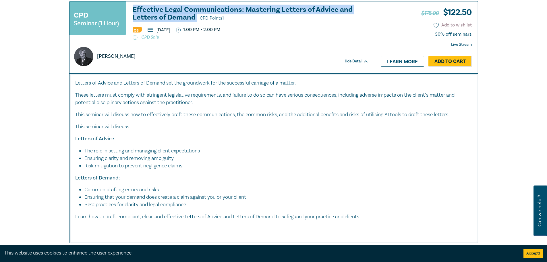
click at [300, 155] on li "Ensuring clarity and removing ambiguity" at bounding box center [275, 158] width 382 height 7
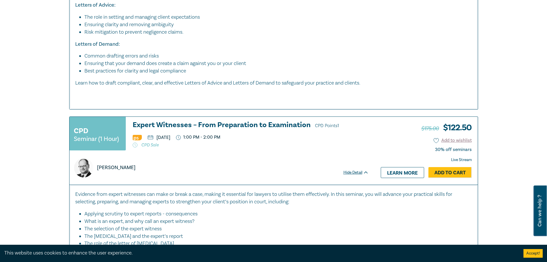
scroll to position [2729, 0]
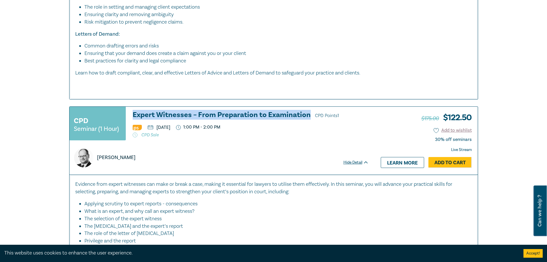
drag, startPoint x: 131, startPoint y: 113, endPoint x: 308, endPoint y: 116, distance: 177.0
click at [308, 116] on div "CPD Seminar (1 Hour) Expert Witnesses – From Preparation to Examination CPD Poi…" at bounding box center [219, 126] width 299 height 30
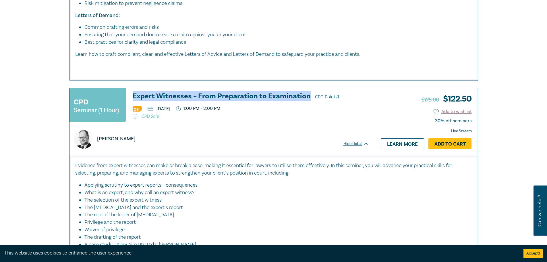
scroll to position [2757, 0]
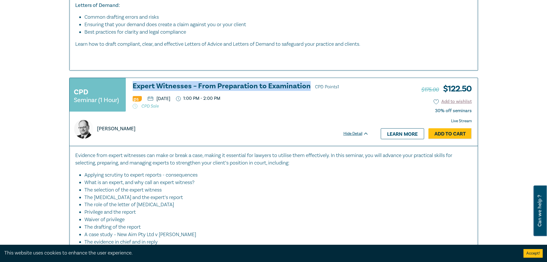
click at [259, 125] on div "[PERSON_NAME]" at bounding box center [219, 128] width 297 height 19
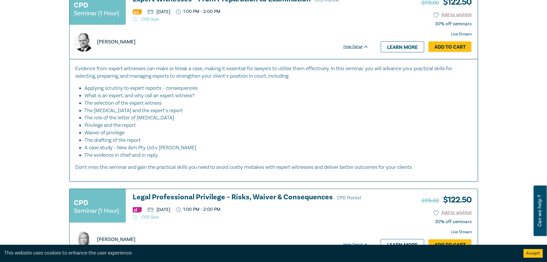
scroll to position [2958, 0]
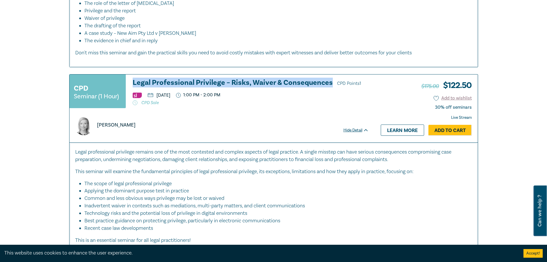
drag, startPoint x: 130, startPoint y: 81, endPoint x: 329, endPoint y: 81, distance: 198.5
click at [329, 81] on div "CPD Seminar (1 Hour) Legal Professional Privilege – Risks, Waiver & Consequence…" at bounding box center [219, 94] width 299 height 30
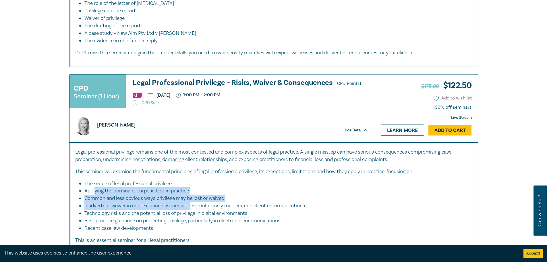
drag, startPoint x: 94, startPoint y: 187, endPoint x: 193, endPoint y: 205, distance: 100.3
click at [193, 205] on ul "The scope of legal professional privilege Applying the dominant purpose test in…" at bounding box center [273, 206] width 397 height 52
click at [242, 201] on li "Common and less obvious ways privilege may be lost or waived" at bounding box center [275, 197] width 382 height 7
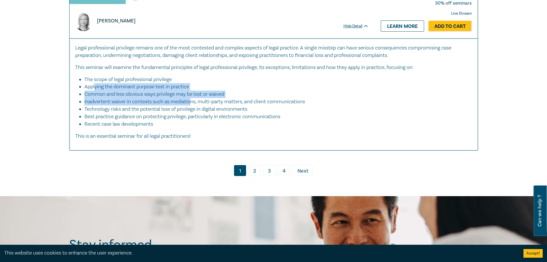
scroll to position [3073, 0]
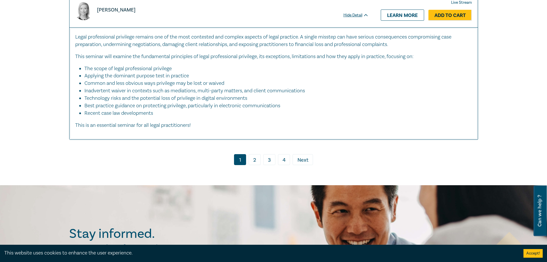
click at [254, 159] on link "2" at bounding box center [255, 159] width 12 height 11
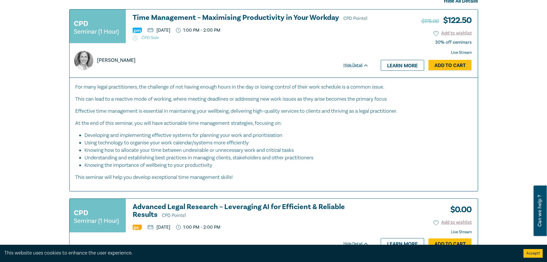
scroll to position [243, 0]
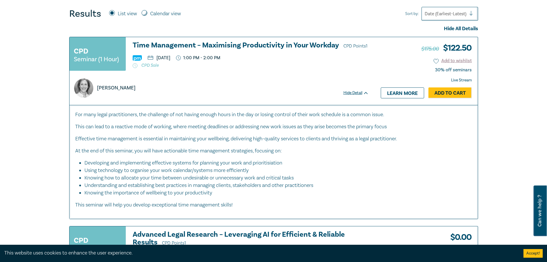
drag, startPoint x: 223, startPoint y: 89, endPoint x: 180, endPoint y: 70, distance: 47.6
click at [223, 89] on div "[PERSON_NAME]" at bounding box center [219, 87] width 297 height 19
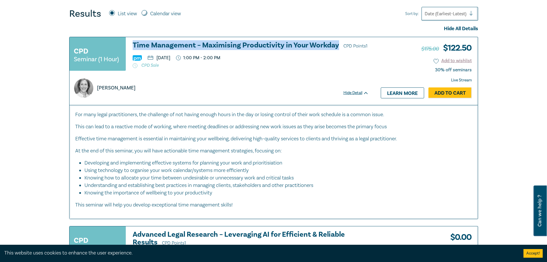
drag, startPoint x: 132, startPoint y: 44, endPoint x: 336, endPoint y: 46, distance: 203.9
click at [336, 46] on div "CPD Seminar (1 Hour) Time Management – Maximising Productivity in Your Workday …" at bounding box center [219, 56] width 299 height 30
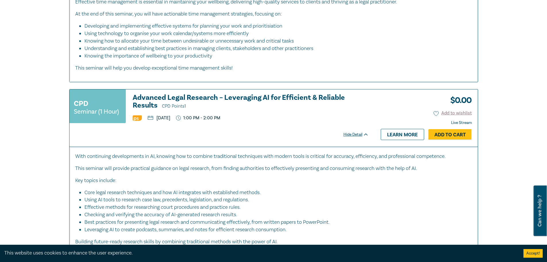
scroll to position [387, 0]
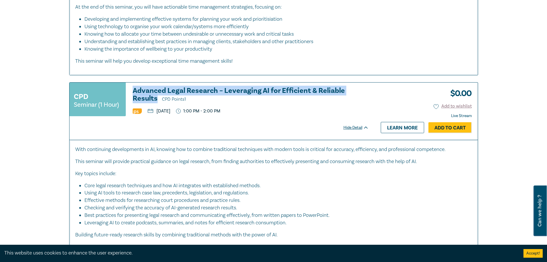
drag, startPoint x: 132, startPoint y: 89, endPoint x: 157, endPoint y: 98, distance: 26.8
click at [156, 99] on div "CPD Seminar (1 Hour) Advanced Legal Research – Leveraging AI for Efficient & Re…" at bounding box center [219, 102] width 299 height 30
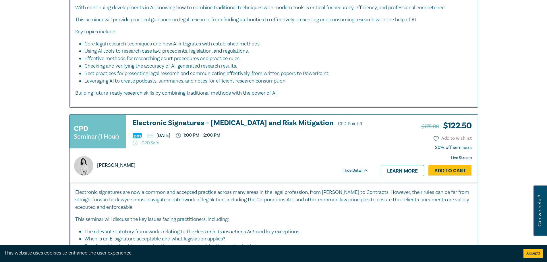
scroll to position [531, 0]
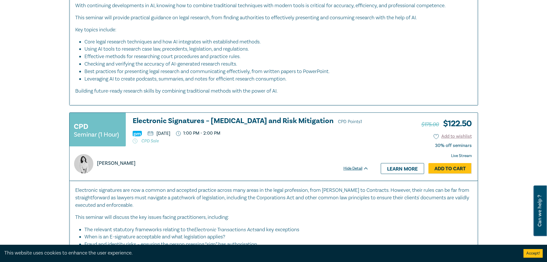
drag, startPoint x: 132, startPoint y: 117, endPoint x: 327, endPoint y: 120, distance: 195.3
click at [327, 120] on div "CPD Seminar (1 Hour) Electronic Signatures – [MEDICAL_DATA] and Risk Mitigation…" at bounding box center [219, 132] width 299 height 30
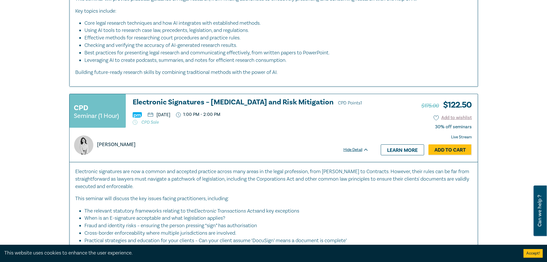
scroll to position [559, 0]
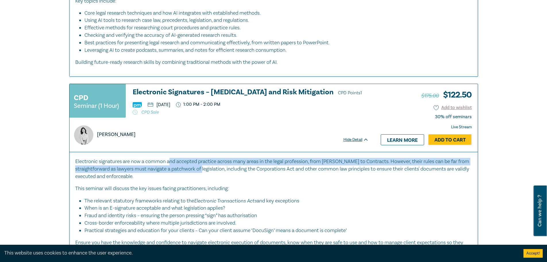
drag, startPoint x: 170, startPoint y: 160, endPoint x: 220, endPoint y: 169, distance: 51.1
click at [220, 169] on p "Electronic signatures are now a common and accepted practice across many areas …" at bounding box center [273, 169] width 397 height 22
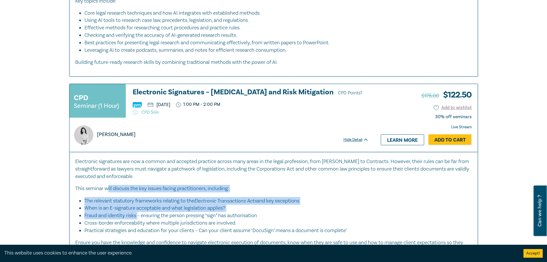
drag, startPoint x: 109, startPoint y: 185, endPoint x: 157, endPoint y: 213, distance: 55.3
click at [141, 216] on div "Electronic signatures are now a common and accepted practice across many areas …" at bounding box center [273, 206] width 397 height 96
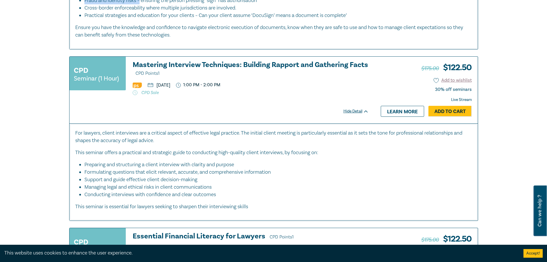
scroll to position [760, 0]
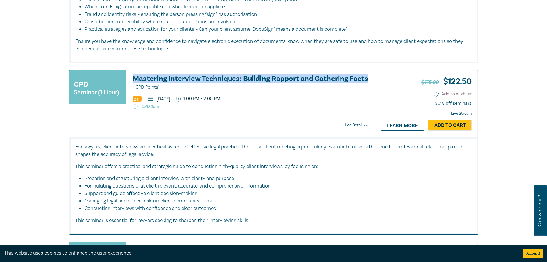
drag, startPoint x: 131, startPoint y: 76, endPoint x: 368, endPoint y: 77, distance: 237.0
click at [368, 77] on div "CPD Seminar (1 Hour) Mastering Interview Techniques: Building Rapport and Gathe…" at bounding box center [219, 92] width 299 height 34
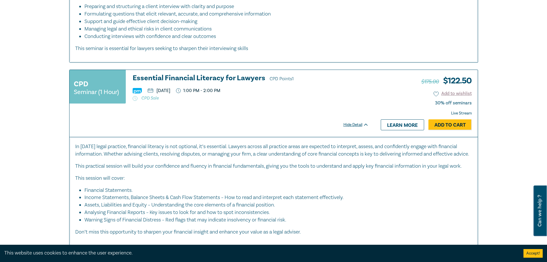
scroll to position [933, 0]
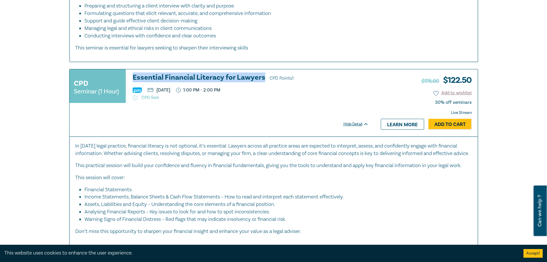
drag, startPoint x: 131, startPoint y: 76, endPoint x: 263, endPoint y: 79, distance: 132.4
click at [263, 79] on div "CPD Seminar (1 Hour) Essential Financial Literacy for Lawyers CPD Points 1 [DAT…" at bounding box center [219, 89] width 299 height 30
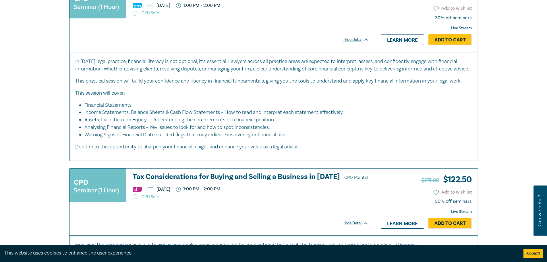
scroll to position [1105, 0]
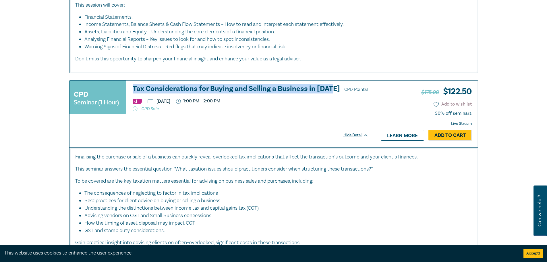
drag, startPoint x: 131, startPoint y: 94, endPoint x: 332, endPoint y: 97, distance: 201.4
click at [332, 97] on div "CPD Seminar (1 Hour) Tax Considerations for Buying and Selling a Business in [D…" at bounding box center [219, 100] width 299 height 30
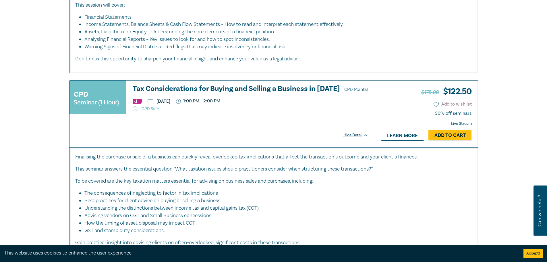
click at [276, 137] on div "CPD Seminar (1 Hour) Tax Considerations for Buying and Selling a Business in [D…" at bounding box center [222, 113] width 305 height 67
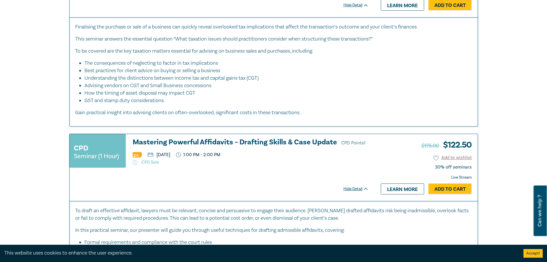
scroll to position [1249, 0]
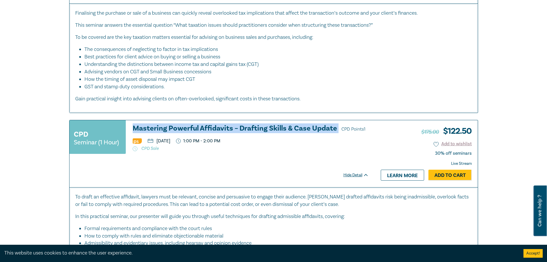
drag, startPoint x: 131, startPoint y: 135, endPoint x: 337, endPoint y: 136, distance: 206.5
click at [337, 136] on div "CPD Seminar (1 Hour) Mastering Powerful Affidavits – Drafting Skills & Case Upd…" at bounding box center [219, 139] width 299 height 30
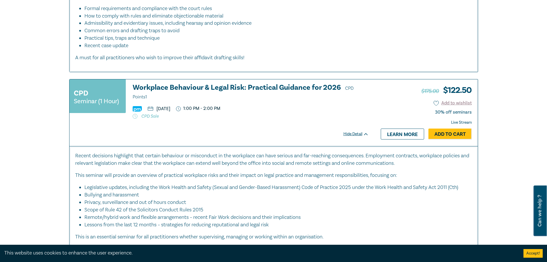
scroll to position [1478, 0]
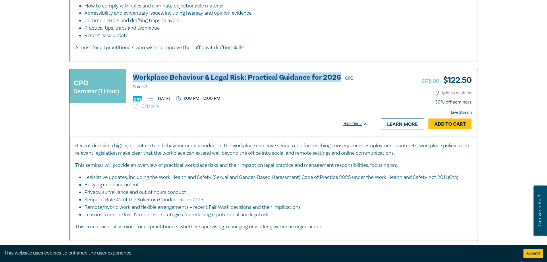
drag, startPoint x: 132, startPoint y: 84, endPoint x: 341, endPoint y: 85, distance: 209.7
click at [341, 85] on div "CPD Seminar (1 Hour) Workplace Behaviour & Legal Risk: Practical Guidance for 2…" at bounding box center [219, 91] width 299 height 35
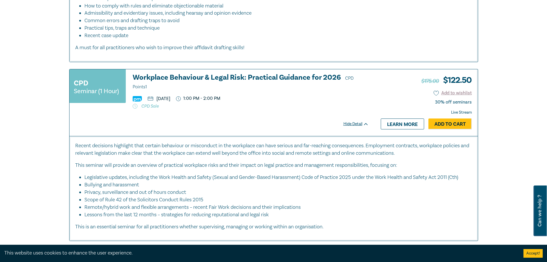
click at [331, 109] on p "CPD Sale" at bounding box center [251, 106] width 236 height 6
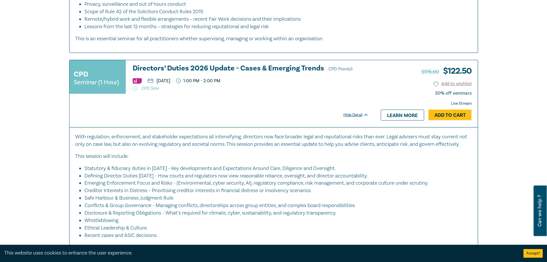
scroll to position [1679, 0]
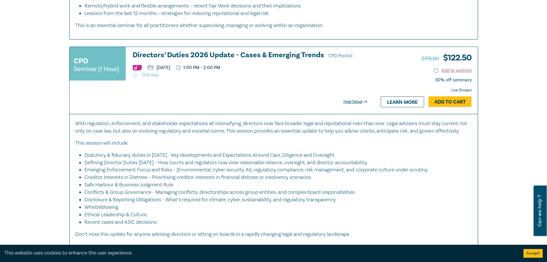
drag, startPoint x: 310, startPoint y: 88, endPoint x: 214, endPoint y: 74, distance: 96.7
click at [307, 78] on p "CPD Sale" at bounding box center [251, 75] width 236 height 6
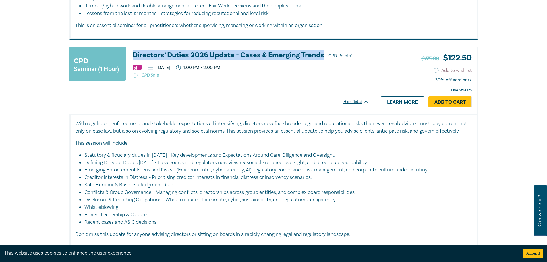
drag, startPoint x: 130, startPoint y: 67, endPoint x: 323, endPoint y: 70, distance: 192.8
click at [323, 70] on div "CPD Seminar (1 Hour) Directors’ Duties 2026 Update - Cases & Emerging Trends CP…" at bounding box center [219, 66] width 299 height 30
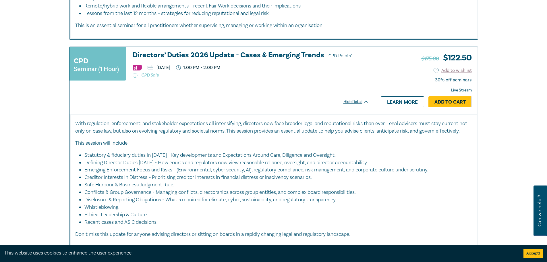
click at [126, 135] on p "With regulation, enforcement, and stakeholder expectations all intensifying, di…" at bounding box center [273, 127] width 397 height 15
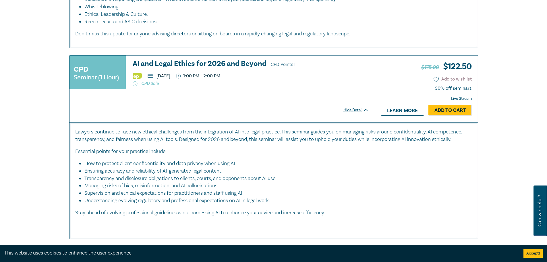
scroll to position [1880, 0]
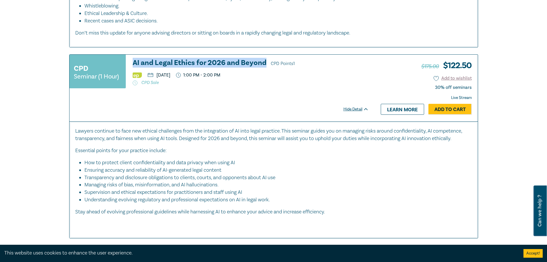
drag, startPoint x: 129, startPoint y: 83, endPoint x: 266, endPoint y: 84, distance: 137.0
click at [266, 84] on div "CPD Seminar (1 Hour) AI and Legal Ethics for 2026 and Beyond CPD Points 1 [DATE…" at bounding box center [219, 74] width 299 height 30
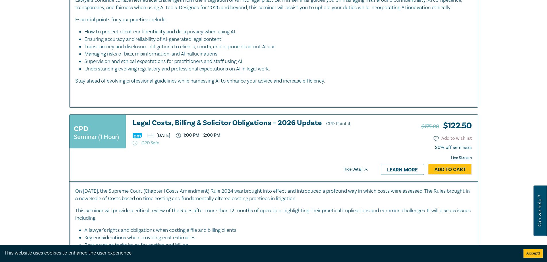
scroll to position [2024, 0]
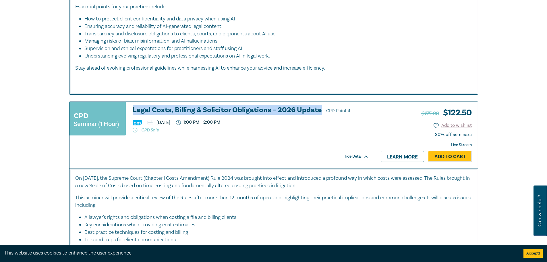
drag, startPoint x: 132, startPoint y: 131, endPoint x: 320, endPoint y: 132, distance: 188.1
click at [320, 132] on div "CPD Seminar (1 Hour) Legal Costs, Billing & Solicitor Obligations – 2026 Update…" at bounding box center [219, 121] width 299 height 30
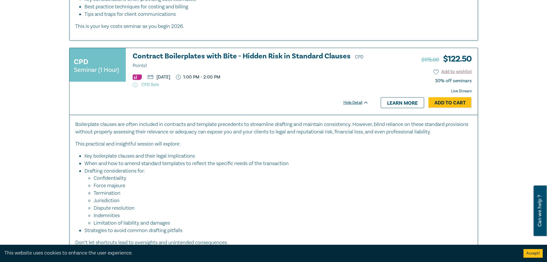
scroll to position [2254, 0]
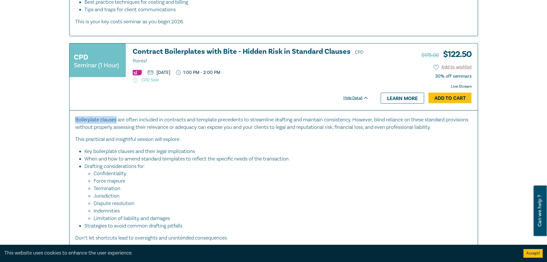
drag, startPoint x: 74, startPoint y: 142, endPoint x: 116, endPoint y: 142, distance: 42.2
click at [116, 142] on div "Boilerplate clauses are often included in contracts and template precedents to …" at bounding box center [274, 181] width 408 height 142
click at [263, 163] on li "When and how to amend standard templates to reflect the specific needs of the t…" at bounding box center [275, 158] width 382 height 7
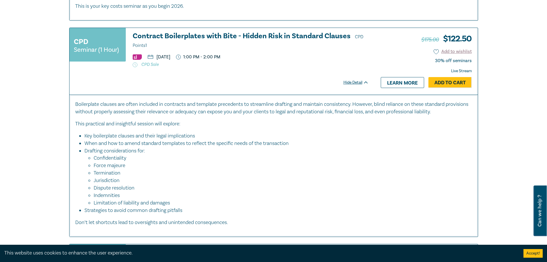
scroll to position [2283, 0]
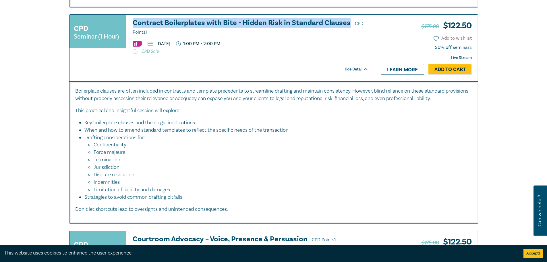
drag, startPoint x: 131, startPoint y: 43, endPoint x: 350, endPoint y: 45, distance: 218.9
click at [350, 45] on div "CPD Seminar (1 Hour) Contract Boilerplates with Bite - Hidden Risk in Standard …" at bounding box center [219, 36] width 299 height 35
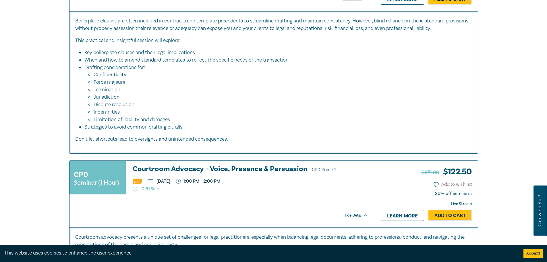
scroll to position [2455, 0]
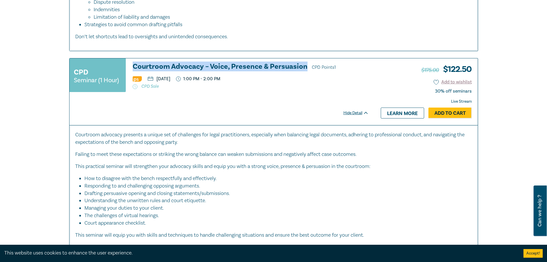
drag, startPoint x: 131, startPoint y: 86, endPoint x: 305, endPoint y: 90, distance: 174.1
click at [304, 90] on div "CPD Seminar (1 Hour) Courtroom Advocacy – Voice, Presence & Persuasion CPD Poin…" at bounding box center [219, 78] width 299 height 30
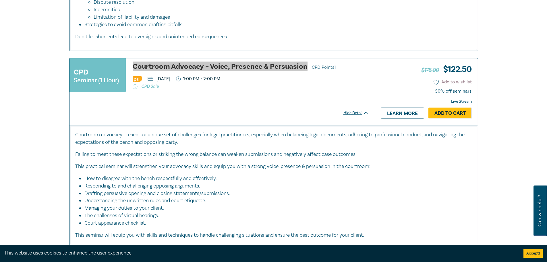
scroll to position [2484, 0]
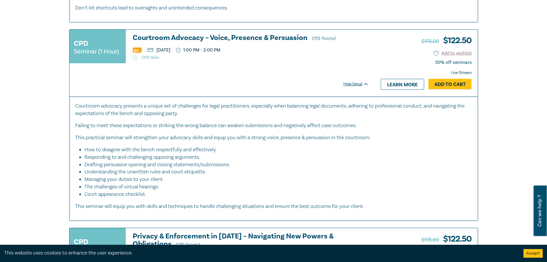
click at [284, 96] on div "CPD Seminar (1 Hour) Courtroom Advocacy – Voice, Presence & Persuasion CPD Poin…" at bounding box center [222, 63] width 305 height 67
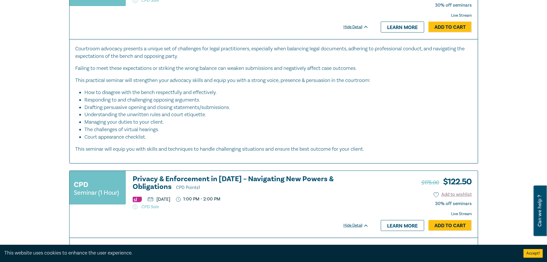
scroll to position [2627, 0]
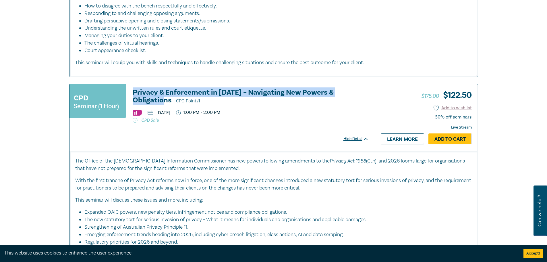
drag, startPoint x: 130, startPoint y: 114, endPoint x: 367, endPoint y: 115, distance: 237.8
click at [367, 115] on div "CPD Seminar (1 Hour) Privacy & Enforcement in [DATE] – Navigating New Powers & …" at bounding box center [219, 105] width 299 height 34
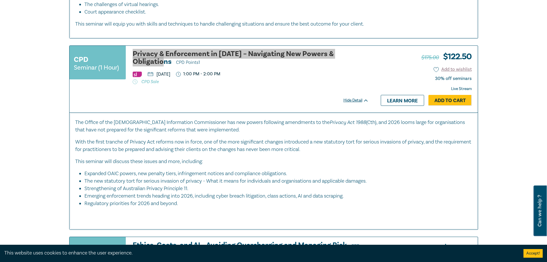
scroll to position [2771, 0]
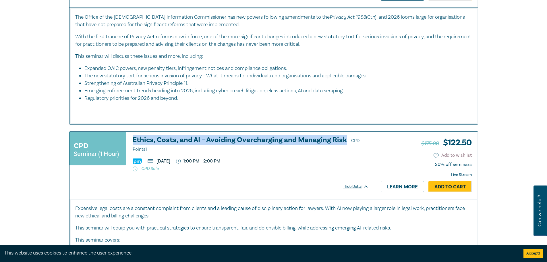
drag, startPoint x: 130, startPoint y: 160, endPoint x: 344, endPoint y: 161, distance: 213.4
click at [344, 161] on div "CPD Seminar (1 Hour) Ethics, Costs, and AI – Avoiding Overcharging and Managing…" at bounding box center [219, 153] width 299 height 35
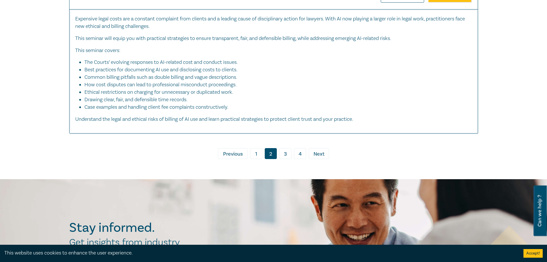
scroll to position [2972, 0]
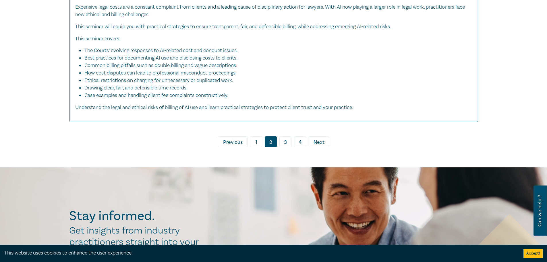
click at [285, 147] on link "3" at bounding box center [285, 141] width 12 height 11
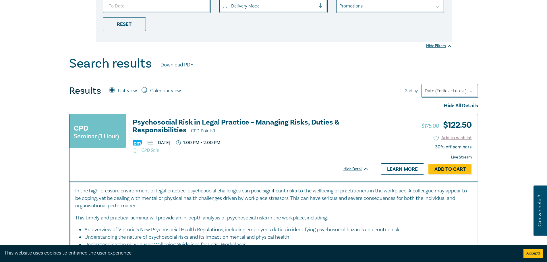
scroll to position [172, 0]
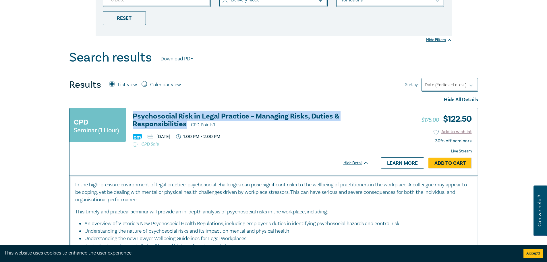
drag, startPoint x: 132, startPoint y: 115, endPoint x: 186, endPoint y: 127, distance: 54.8
click at [186, 127] on div "CPD Seminar (1 Hour) Psychosocial Risk in Legal Practice – Managing Risks, Duti…" at bounding box center [219, 129] width 299 height 34
drag, startPoint x: 212, startPoint y: 136, endPoint x: 154, endPoint y: 135, distance: 58.3
click at [154, 135] on ul "[DATE] 1:00 PM - 2:00 PM" at bounding box center [251, 137] width 236 height 6
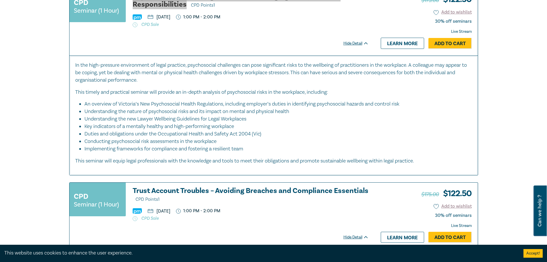
scroll to position [373, 0]
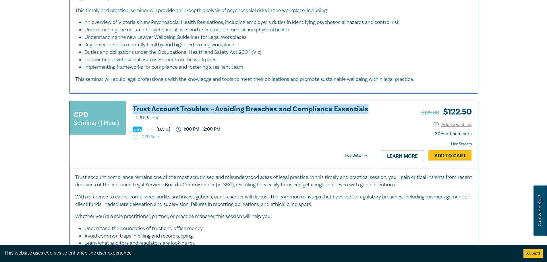
drag, startPoint x: 130, startPoint y: 107, endPoint x: 368, endPoint y: 109, distance: 237.8
click at [368, 109] on div "CPD Seminar (1 Hour) Trust Account Troubles – Avoiding Breaches and Compliance …" at bounding box center [219, 122] width 299 height 34
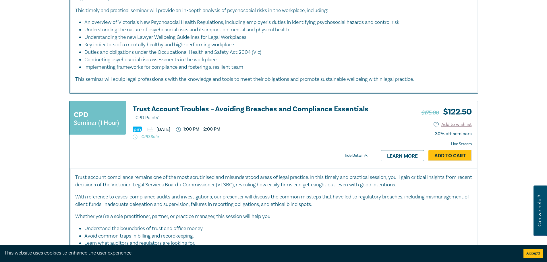
click at [220, 151] on div "CPD Seminar (1 Hour) Trust Account Troubles – Avoiding Breaches and Compliance …" at bounding box center [222, 134] width 305 height 67
drag, startPoint x: 206, startPoint y: 129, endPoint x: 156, endPoint y: 131, distance: 50.3
click at [156, 131] on ul "[DATE] 1:00 PM - 2:00 PM" at bounding box center [251, 129] width 236 height 6
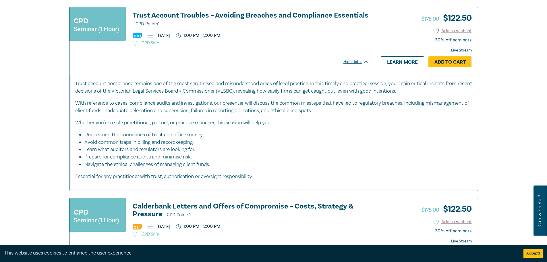
scroll to position [517, 0]
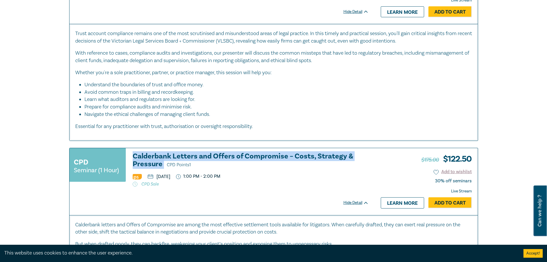
drag, startPoint x: 130, startPoint y: 155, endPoint x: 163, endPoint y: 162, distance: 33.3
click at [163, 162] on div "CPD Seminar (1 Hour) Calderbank Letters and Offers of Compromise – Costs, Strat…" at bounding box center [219, 169] width 299 height 34
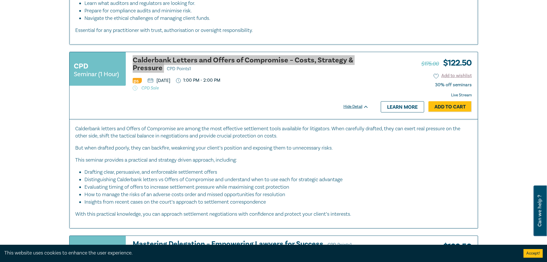
scroll to position [603, 0]
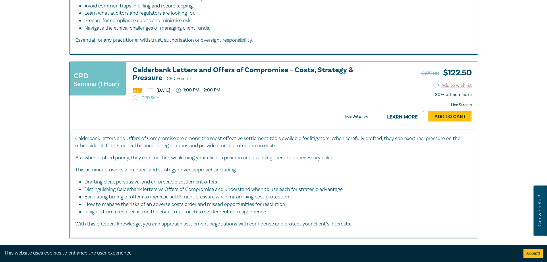
click at [213, 101] on div at bounding box center [219, 104] width 299 height 7
drag, startPoint x: 209, startPoint y: 90, endPoint x: 157, endPoint y: 89, distance: 52.6
click at [157, 89] on ul "[DATE] 1:00 PM - 2:00 PM" at bounding box center [251, 90] width 236 height 6
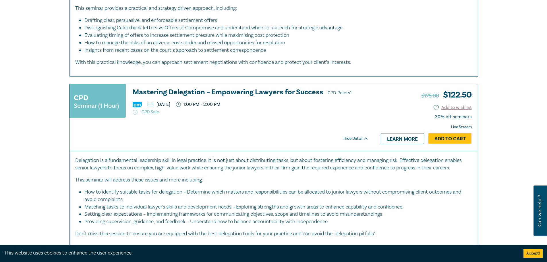
scroll to position [776, 0]
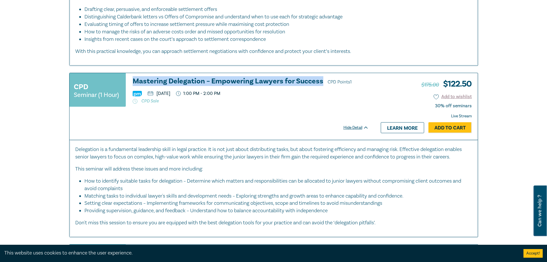
drag, startPoint x: 131, startPoint y: 80, endPoint x: 321, endPoint y: 85, distance: 189.9
click at [321, 85] on div "CPD Seminar (1 Hour) Mastering Delegation – Empowering Lawyers for Success CPD …" at bounding box center [219, 92] width 299 height 30
drag, startPoint x: 217, startPoint y: 93, endPoint x: 155, endPoint y: 94, distance: 61.8
click at [155, 94] on ul "[DATE] 1:00 PM - 2:00 PM" at bounding box center [251, 94] width 236 height 6
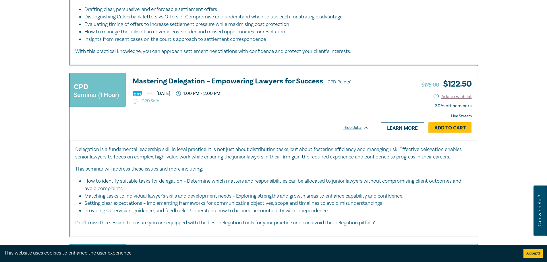
click at [288, 120] on div "CPD Seminar (1 Hour) Mastering Delegation – Empowering Lawyers for Success CPD …" at bounding box center [222, 106] width 305 height 67
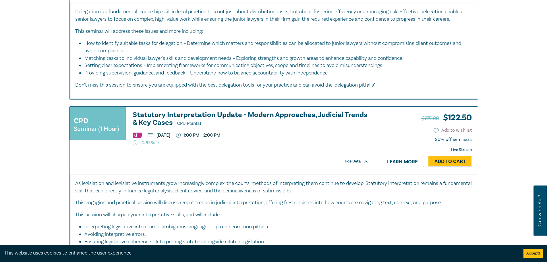
scroll to position [948, 0]
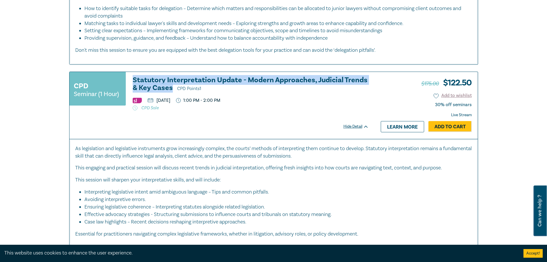
drag, startPoint x: 130, startPoint y: 78, endPoint x: 171, endPoint y: 89, distance: 42.1
click at [171, 89] on div "CPD Seminar (1 Hour) Statutory Interpretation Update - Modern Approaches, Judic…" at bounding box center [219, 93] width 299 height 34
drag, startPoint x: 206, startPoint y: 98, endPoint x: 157, endPoint y: 102, distance: 49.3
click at [157, 102] on ul "[DATE] 1:00 PM - 2:00 PM" at bounding box center [251, 100] width 236 height 6
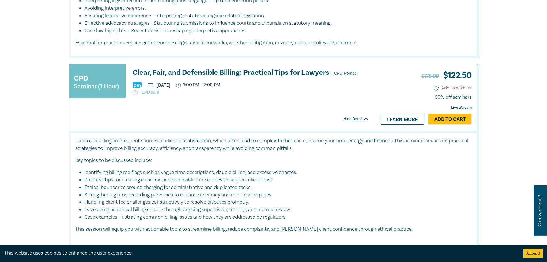
scroll to position [1149, 0]
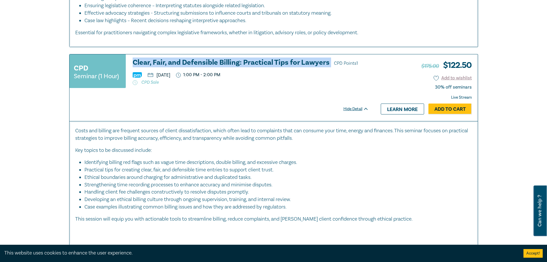
drag, startPoint x: 131, startPoint y: 62, endPoint x: 331, endPoint y: 62, distance: 200.2
click at [331, 62] on div "CPD Seminar (1 Hour) Clear, Fair, and Defensible Billing: Practical Tips for La…" at bounding box center [219, 74] width 299 height 30
drag, startPoint x: 209, startPoint y: 75, endPoint x: 157, endPoint y: 77, distance: 52.3
click at [157, 77] on ul "[DATE] 1:00 PM - 2:00 PM" at bounding box center [251, 75] width 236 height 6
click at [277, 98] on div "CPD Seminar (1 Hour) Clear, Fair, and Defensible Billing: Practical Tips for La…" at bounding box center [222, 87] width 305 height 67
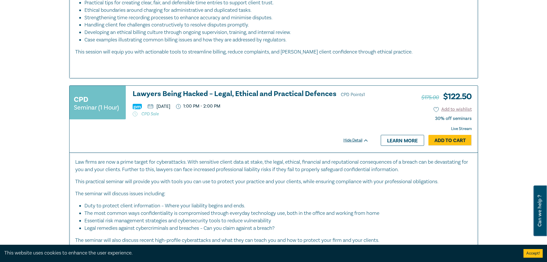
scroll to position [1321, 0]
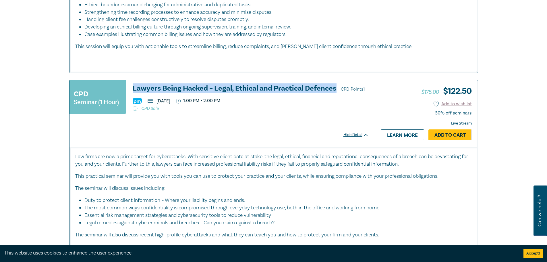
drag, startPoint x: 130, startPoint y: 86, endPoint x: 334, endPoint y: 87, distance: 204.5
click at [334, 87] on div "CPD Seminar (1 Hour) Lawyers Being Hacked – Legal, Ethical and Practical Defenc…" at bounding box center [219, 99] width 299 height 30
drag, startPoint x: 209, startPoint y: 100, endPoint x: 156, endPoint y: 100, distance: 52.9
click at [156, 100] on ul "[DATE] 1:00 PM - 2:00 PM" at bounding box center [251, 101] width 236 height 6
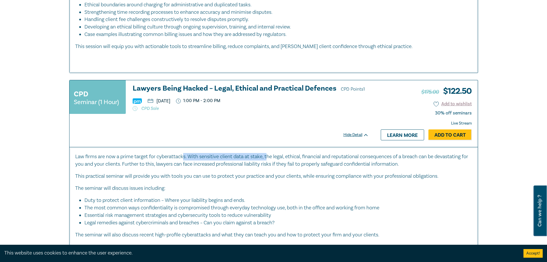
drag, startPoint x: 185, startPoint y: 158, endPoint x: 269, endPoint y: 157, distance: 84.2
click at [269, 157] on p "Law firms are now a prime target for cyberattacks. With sensitive client data a…" at bounding box center [273, 160] width 397 height 15
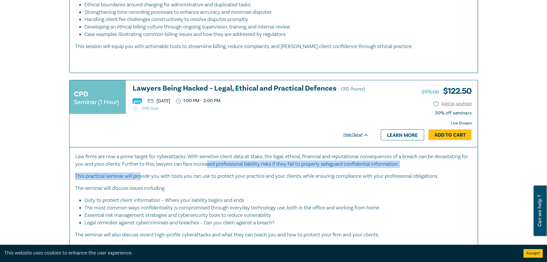
drag, startPoint x: 217, startPoint y: 165, endPoint x: 140, endPoint y: 177, distance: 78.0
click at [140, 177] on div "Law firms are now a prime target for cyberattacks. With sensitive client data a…" at bounding box center [273, 195] width 397 height 85
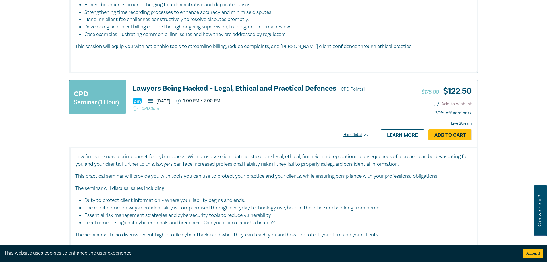
click at [349, 209] on li "The most common ways confidentiality is compromised through everyday technology…" at bounding box center [275, 207] width 382 height 7
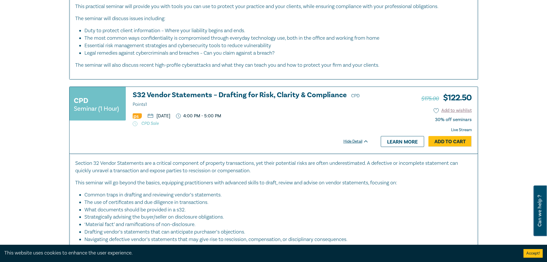
scroll to position [1494, 0]
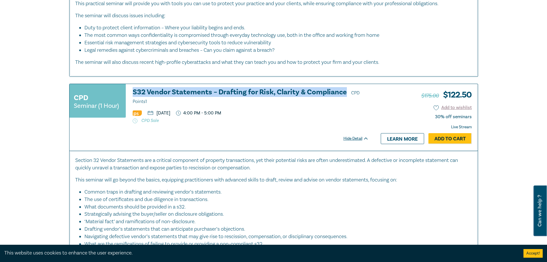
drag, startPoint x: 130, startPoint y: 89, endPoint x: 346, endPoint y: 92, distance: 216.3
click at [346, 92] on div "CPD Seminar (1 Hour) S32 Vendor Statements – Drafting for Risk, Clarity & Compl…" at bounding box center [219, 105] width 299 height 35
drag, startPoint x: 211, startPoint y: 113, endPoint x: 157, endPoint y: 114, distance: 54.3
click at [157, 114] on ul "[DATE] 4:00 PM - 5:00 PM" at bounding box center [251, 113] width 236 height 6
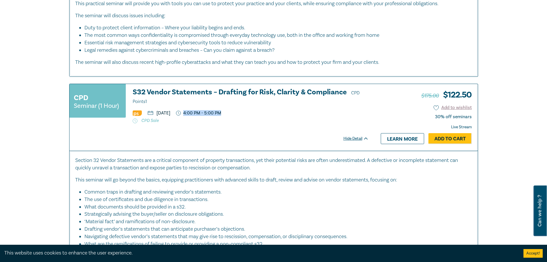
drag, startPoint x: 266, startPoint y: 113, endPoint x: 220, endPoint y: 113, distance: 46.0
click at [220, 113] on ul "[DATE] 4:00 PM - 5:00 PM" at bounding box center [251, 113] width 236 height 6
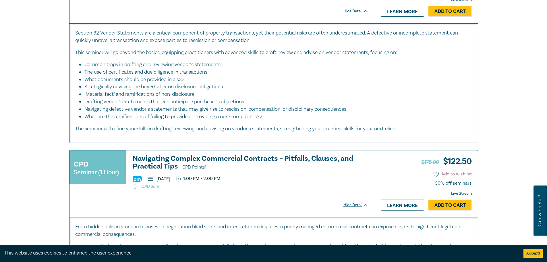
scroll to position [1637, 0]
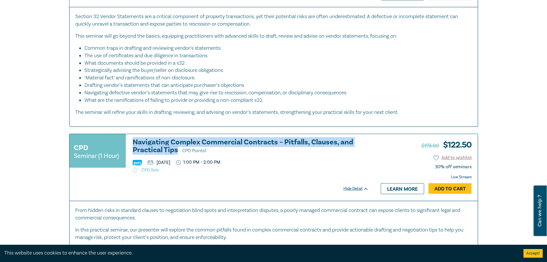
drag, startPoint x: 131, startPoint y: 140, endPoint x: 178, endPoint y: 152, distance: 48.3
click at [178, 152] on div "CPD Seminar (1 Hour) Navigating Complex Commercial Contracts – Pitfalls, Clause…" at bounding box center [219, 155] width 299 height 34
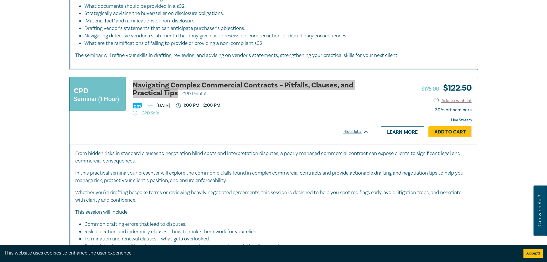
scroll to position [1695, 0]
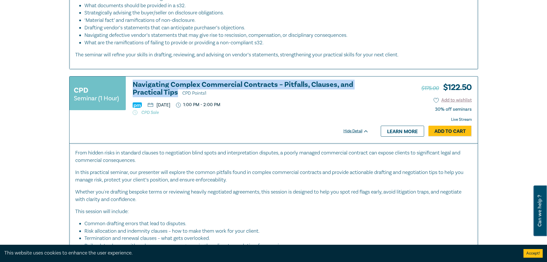
drag, startPoint x: 217, startPoint y: 105, endPoint x: 156, endPoint y: 106, distance: 60.6
click at [156, 106] on ul "[DATE] 1:00 PM - 2:00 PM" at bounding box center [251, 105] width 236 height 6
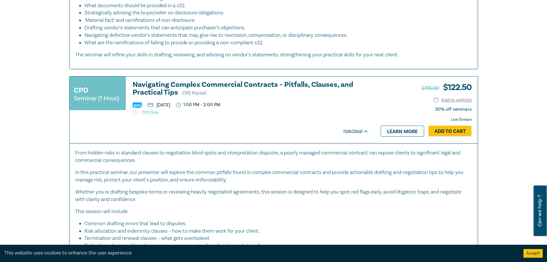
drag, startPoint x: 506, startPoint y: 161, endPoint x: 482, endPoint y: 161, distance: 24.4
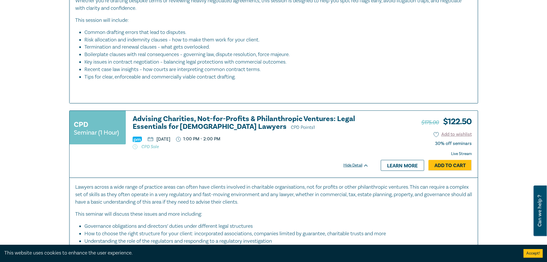
scroll to position [1896, 0]
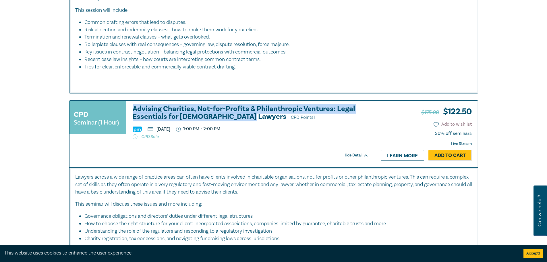
drag, startPoint x: 132, startPoint y: 107, endPoint x: 242, endPoint y: 116, distance: 110.4
click at [242, 116] on div "CPD Seminar (1 Hour) Advising Charities, Not-for-Profits & Philanthropic Ventur…" at bounding box center [219, 122] width 299 height 34
drag, startPoint x: 214, startPoint y: 127, endPoint x: 157, endPoint y: 130, distance: 56.6
click at [157, 130] on ul "[DATE] 1:00 PM - 2:00 PM" at bounding box center [251, 129] width 236 height 6
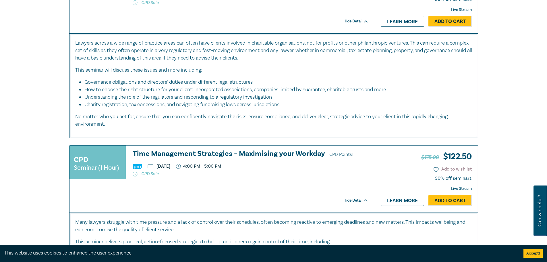
scroll to position [2039, 0]
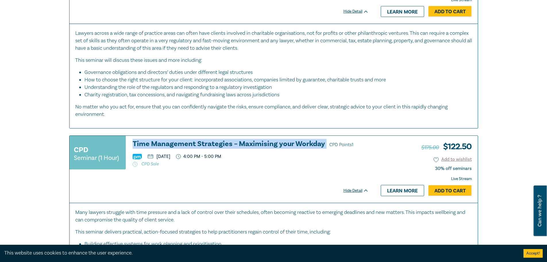
drag, startPoint x: 130, startPoint y: 142, endPoint x: 323, endPoint y: 144, distance: 193.6
click at [323, 144] on div "CPD Seminar (1 Hour) Time Management Strategies – Maximising your Workday CPD P…" at bounding box center [219, 155] width 299 height 30
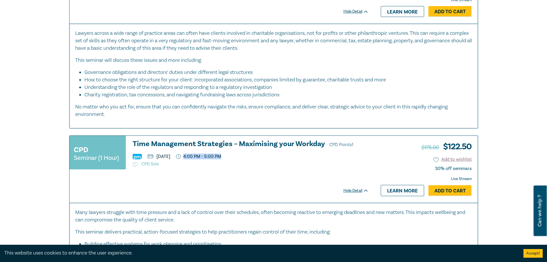
drag, startPoint x: 269, startPoint y: 157, endPoint x: 225, endPoint y: 157, distance: 44.5
click at [225, 157] on ul "[DATE] 4:00 PM - 5:00 PM" at bounding box center [251, 156] width 236 height 6
drag, startPoint x: 214, startPoint y: 157, endPoint x: 153, endPoint y: 157, distance: 60.6
click at [153, 157] on ul "[DATE] 4:00 PM - 5:00 PM" at bounding box center [251, 156] width 236 height 6
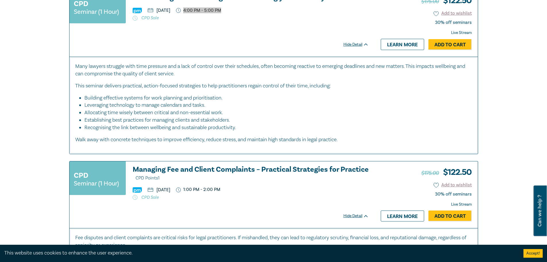
scroll to position [2212, 0]
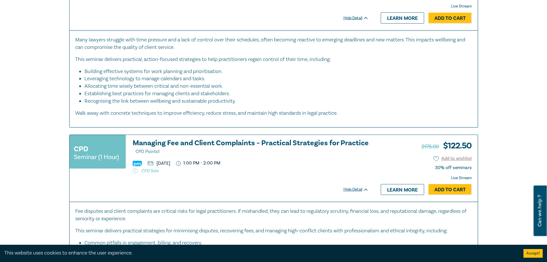
drag, startPoint x: 351, startPoint y: 159, endPoint x: 177, endPoint y: 160, distance: 173.5
click at [348, 159] on div "CPD Seminar (1 Hour) Managing Fee and Client Complaints – Practical Strategies …" at bounding box center [219, 156] width 299 height 34
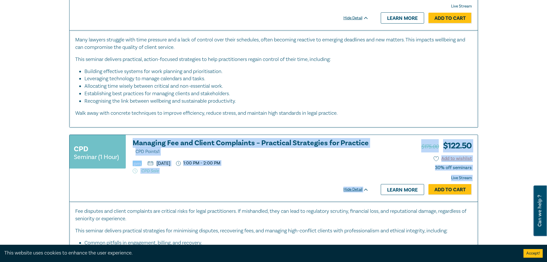
drag, startPoint x: 131, startPoint y: 141, endPoint x: 377, endPoint y: 141, distance: 246.2
click at [377, 141] on div "CPD Seminar (1 Hour) Managing Fee and Client Complaints – Practical Strategies …" at bounding box center [274, 168] width 408 height 67
click at [252, 182] on div "CPD Seminar (1 Hour) Managing Fee and Client Complaints – Practical Strategies …" at bounding box center [222, 168] width 305 height 67
click at [76, 192] on div "CPD Seminar (1 Hour) Managing Fee and Client Complaints – Practical Strategies …" at bounding box center [222, 168] width 305 height 67
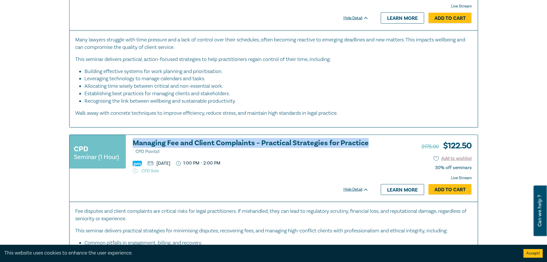
drag, startPoint x: 130, startPoint y: 141, endPoint x: 369, endPoint y: 139, distance: 239.3
click at [369, 139] on div "CPD Seminar (1 Hour) Managing Fee and Client Complaints – Practical Strategies …" at bounding box center [222, 168] width 305 height 67
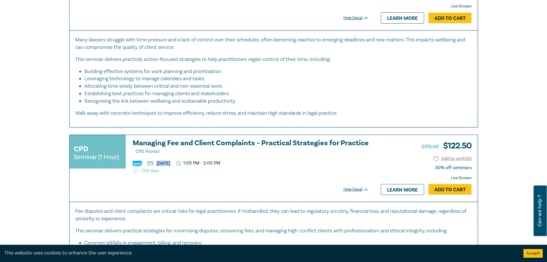
drag, startPoint x: 209, startPoint y: 163, endPoint x: 157, endPoint y: 164, distance: 51.7
click at [157, 164] on ul "[DATE] 1:00 PM - 2:00 PM" at bounding box center [251, 163] width 236 height 6
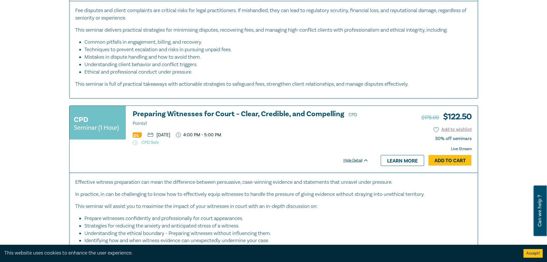
scroll to position [2413, 0]
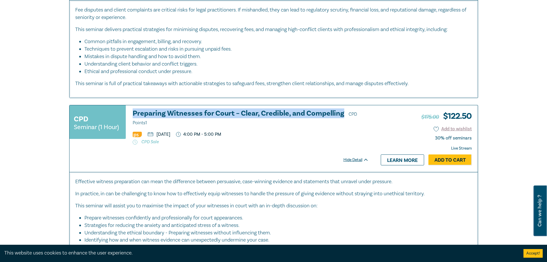
drag, startPoint x: 132, startPoint y: 113, endPoint x: 342, endPoint y: 115, distance: 210.3
click at [342, 115] on div "CPD Seminar (1 Hour) Preparing Witnesses for Court – Clear, Credible, and Compe…" at bounding box center [219, 126] width 299 height 35
click at [207, 148] on div at bounding box center [219, 147] width 299 height 7
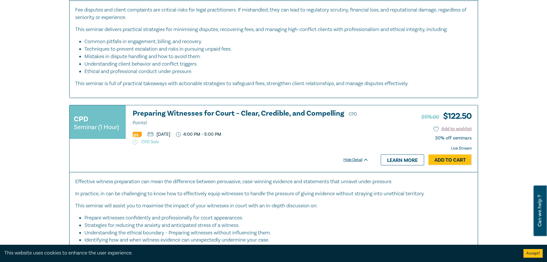
drag, startPoint x: 211, startPoint y: 133, endPoint x: 158, endPoint y: 134, distance: 53.1
click at [158, 134] on ul "[DATE] 4:00 PM - 5:00 PM" at bounding box center [251, 135] width 236 height 6
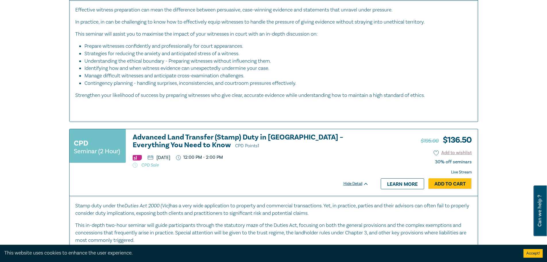
scroll to position [2585, 0]
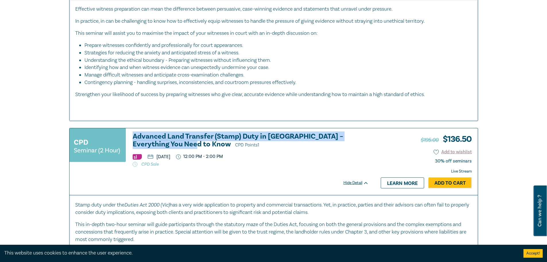
drag, startPoint x: 129, startPoint y: 133, endPoint x: 159, endPoint y: 145, distance: 32.2
click at [159, 145] on div "CPD Seminar (2 Hour) Advanced Land Transfer (Stamp) Duty in [GEOGRAPHIC_DATA] –…" at bounding box center [219, 149] width 299 height 34
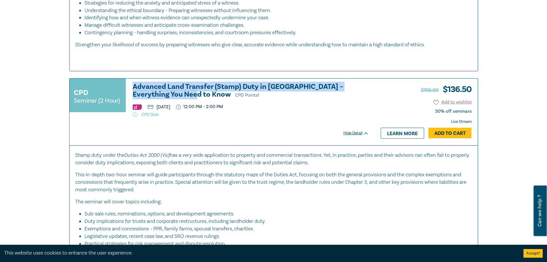
scroll to position [2643, 0]
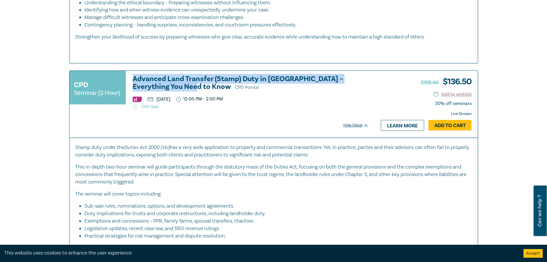
click at [262, 114] on div at bounding box center [219, 112] width 299 height 7
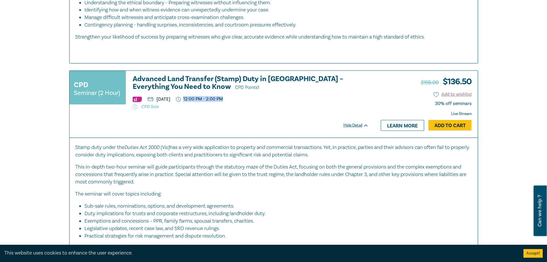
drag, startPoint x: 242, startPoint y: 100, endPoint x: 223, endPoint y: 99, distance: 19.6
click at [223, 99] on ul "[DATE] 12:00 PM - 2:00 PM" at bounding box center [251, 99] width 236 height 6
drag, startPoint x: 211, startPoint y: 98, endPoint x: 157, endPoint y: 99, distance: 54.3
click at [157, 99] on ul "[DATE] 12:00 PM - 2:00 PM" at bounding box center [251, 99] width 236 height 6
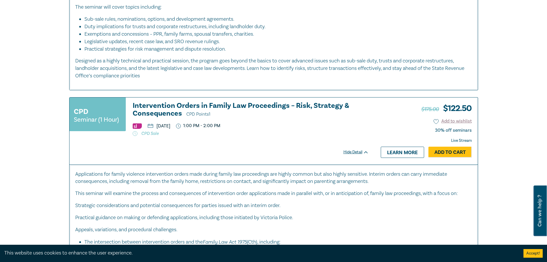
scroll to position [2844, 0]
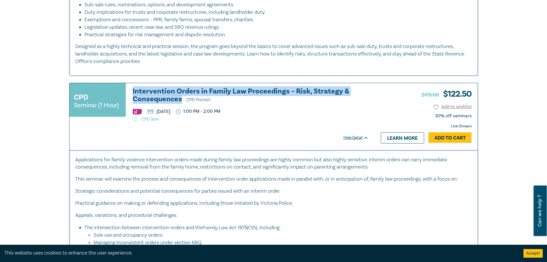
drag, startPoint x: 131, startPoint y: 90, endPoint x: 183, endPoint y: 102, distance: 53.4
click at [182, 99] on div "CPD Seminar (1 Hour) Intervention Orders in Family Law Proceedings – Risk, Stra…" at bounding box center [219, 104] width 299 height 34
drag, startPoint x: 213, startPoint y: 109, endPoint x: 155, endPoint y: 110, distance: 58.0
click at [155, 110] on ul "[DATE] 1:00 PM - 2:00 PM" at bounding box center [251, 112] width 236 height 6
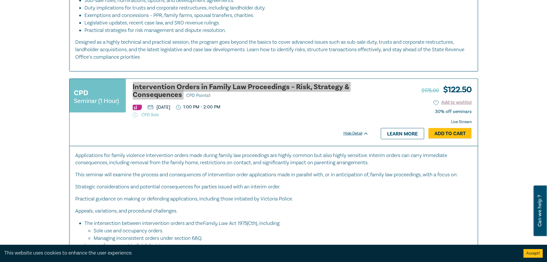
scroll to position [2958, 0]
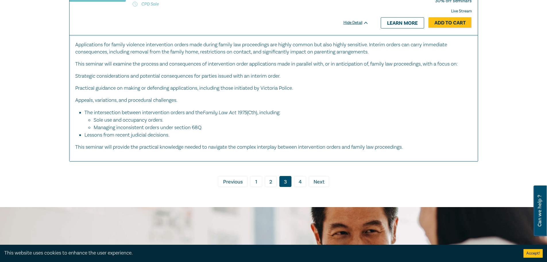
click at [300, 182] on link "4" at bounding box center [300, 181] width 12 height 11
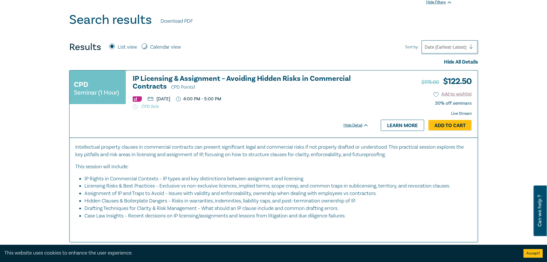
scroll to position [230, 0]
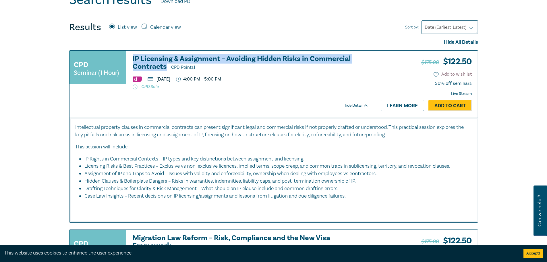
drag, startPoint x: 130, startPoint y: 57, endPoint x: 166, endPoint y: 67, distance: 37.6
click at [166, 67] on div "CPD Seminar (1 Hour) IP Licensing & Assignment – Avoiding Hidden Risks in Comme…" at bounding box center [219, 72] width 299 height 34
drag, startPoint x: 213, startPoint y: 78, endPoint x: 157, endPoint y: 81, distance: 56.1
click at [157, 81] on ul "[DATE] 4:00 PM - 5:00 PM" at bounding box center [251, 79] width 236 height 6
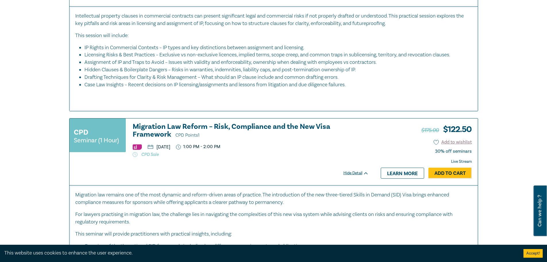
scroll to position [345, 0]
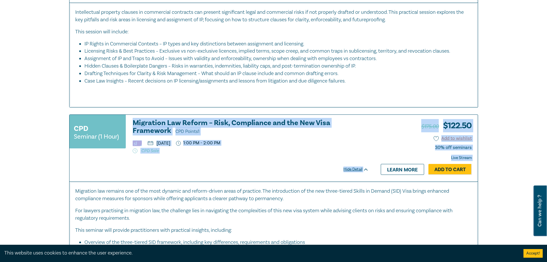
drag, startPoint x: 374, startPoint y: 122, endPoint x: 131, endPoint y: 126, distance: 243.3
click at [131, 126] on div "CPD Seminar (1 Hour) Migration Law Reform – Risk, Compliance and the New Visa F…" at bounding box center [274, 148] width 408 height 67
click at [216, 171] on div "CPD Seminar (1 Hour) Migration Law Reform – Risk, Compliance and the New Visa F…" at bounding box center [222, 148] width 305 height 67
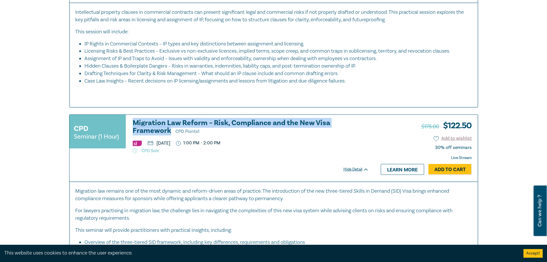
drag, startPoint x: 131, startPoint y: 121, endPoint x: 369, endPoint y: 121, distance: 238.7
click at [369, 121] on div "CPD Seminar (1 Hour) Migration Law Reform – Risk, Compliance and the New Visa F…" at bounding box center [222, 148] width 305 height 67
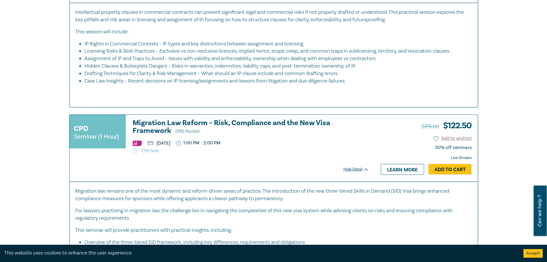
click at [200, 156] on div at bounding box center [219, 156] width 299 height 7
drag, startPoint x: 211, startPoint y: 142, endPoint x: 157, endPoint y: 142, distance: 53.4
click at [157, 142] on ul "[DATE] 1:00 PM - 2:00 PM" at bounding box center [251, 143] width 236 height 6
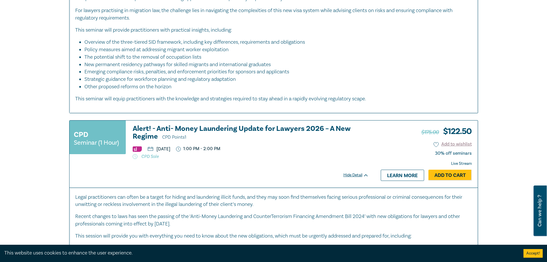
scroll to position [546, 0]
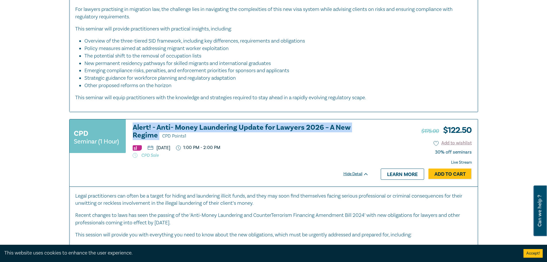
drag, startPoint x: 130, startPoint y: 125, endPoint x: 158, endPoint y: 135, distance: 29.7
click at [158, 135] on div "CPD Seminar (1 Hour) Alert! - Anti- Money Laundering Update for Lawyers 2026 – …" at bounding box center [219, 141] width 299 height 34
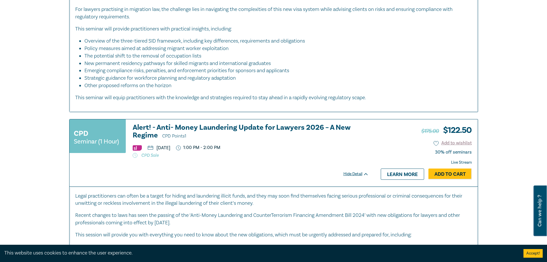
click at [226, 167] on div "CPD Seminar (1 Hour) Alert! - Anti- Money Laundering Update for Lawyers 2026 – …" at bounding box center [222, 152] width 305 height 67
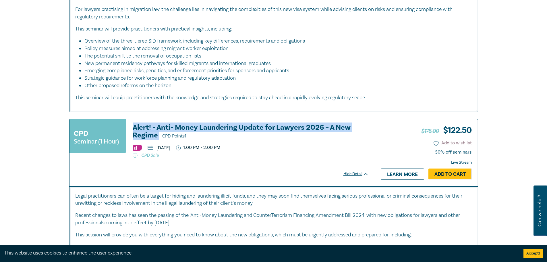
drag, startPoint x: 134, startPoint y: 127, endPoint x: 159, endPoint y: 134, distance: 26.0
click at [159, 134] on div "CPD Seminar (1 Hour) Alert! - Anti- Money Laundering Update for Lawyers 2026 – …" at bounding box center [219, 141] width 299 height 34
click at [188, 169] on div "CPD Seminar (1 Hour) Alert! - Anti- Money Laundering Update for Lawyers 2026 – …" at bounding box center [222, 152] width 305 height 67
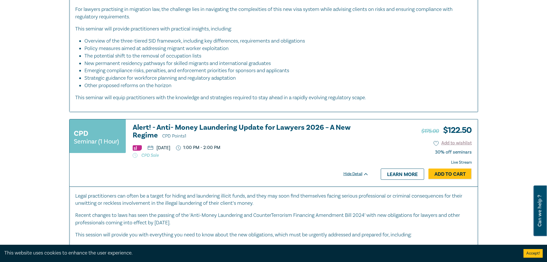
drag, startPoint x: 211, startPoint y: 146, endPoint x: 157, endPoint y: 149, distance: 54.4
click at [157, 149] on ul "[DATE] 1:00 PM - 2:00 PM" at bounding box center [251, 148] width 236 height 6
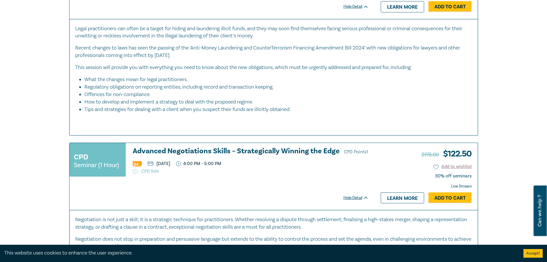
scroll to position [747, 0]
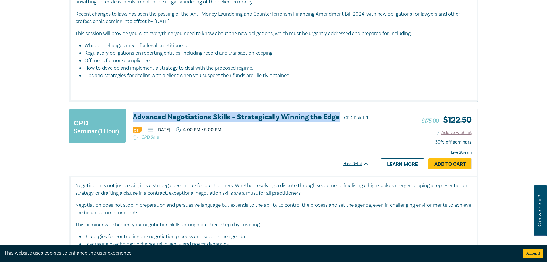
drag, startPoint x: 131, startPoint y: 116, endPoint x: 336, endPoint y: 119, distance: 205.4
click at [336, 119] on div "CPD Seminar (1 Hour) Advanced Negotiations Skills – Strategically Winning the E…" at bounding box center [219, 128] width 299 height 30
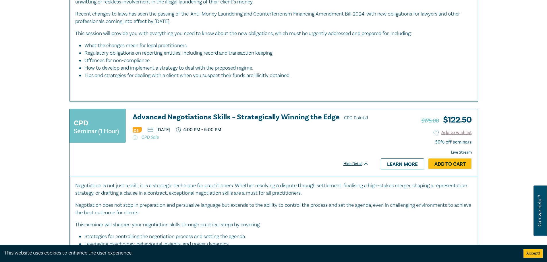
click at [290, 155] on div "CPD Seminar (1 Hour) Advanced Negotiations Skills – Strategically Winning the E…" at bounding box center [222, 142] width 305 height 67
click at [42, 145] on div "Filter by: Ethics & Professional Responsibility Substantive Law Professional Sk…" at bounding box center [273, 122] width 547 height 1642
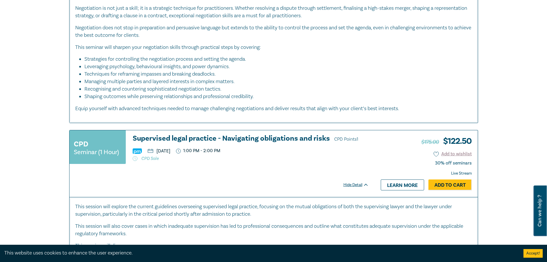
scroll to position [977, 0]
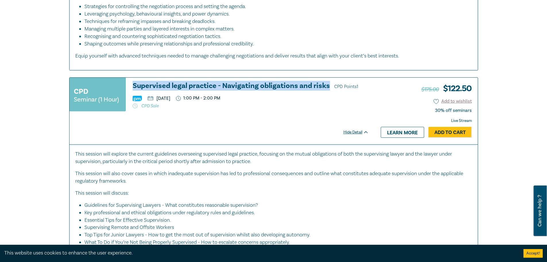
drag, startPoint x: 130, startPoint y: 84, endPoint x: 328, endPoint y: 87, distance: 198.5
click at [328, 87] on div "CPD Seminar (1 Hour) Supervised legal practice - Navigating obligations and ris…" at bounding box center [219, 97] width 299 height 30
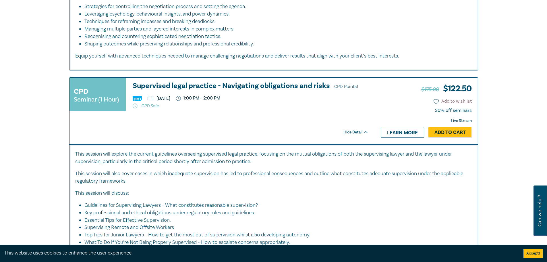
click at [211, 119] on div "CPD Seminar (1 Hour) Supervised legal practice - Navigating obligations and ris…" at bounding box center [222, 111] width 305 height 67
drag, startPoint x: 219, startPoint y: 98, endPoint x: 157, endPoint y: 99, distance: 62.3
click at [157, 99] on ul "[DATE] 1:00 PM - 2:00 PM" at bounding box center [251, 98] width 236 height 6
click at [250, 125] on div "CPD Seminar (1 Hour) Supervised legal practice - Navigating obligations and ris…" at bounding box center [222, 111] width 305 height 67
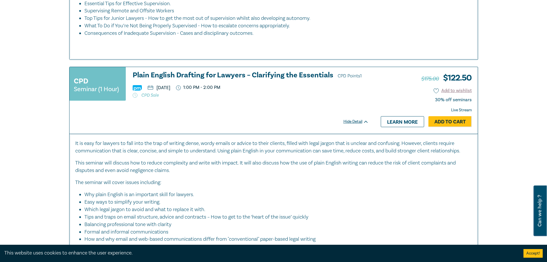
scroll to position [1206, 0]
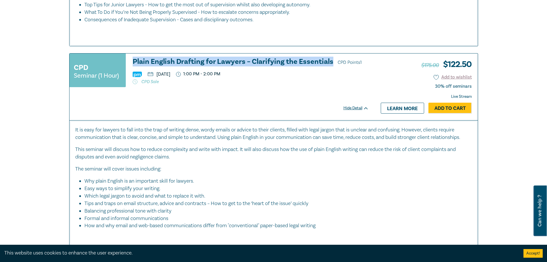
drag, startPoint x: 130, startPoint y: 60, endPoint x: 332, endPoint y: 61, distance: 201.9
click at [332, 61] on div "CPD Seminar (1 Hour) Plain English Drafting for Lawyers – Clarifying the Essent…" at bounding box center [219, 73] width 299 height 30
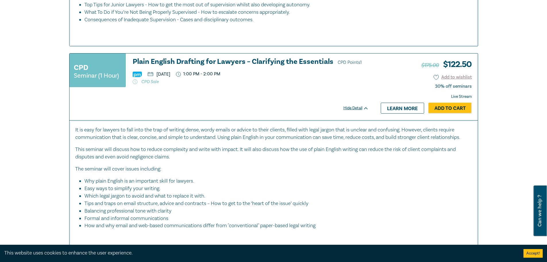
drag, startPoint x: 213, startPoint y: 88, endPoint x: 213, endPoint y: 86, distance: 2.9
click at [213, 88] on div at bounding box center [219, 91] width 299 height 7
drag, startPoint x: 213, startPoint y: 74, endPoint x: 155, endPoint y: 72, distance: 58.3
click at [155, 72] on ul "[DATE] 1:00 PM - 2:00 PM" at bounding box center [251, 74] width 236 height 6
click at [315, 188] on li "Easy ways to simplify your writing." at bounding box center [275, 188] width 382 height 7
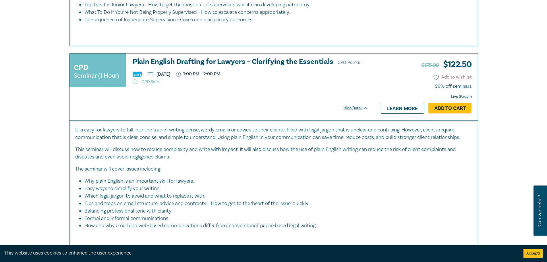
click at [253, 162] on div "It is easy for lawyers to fall into the trap of writing dense, wordy emails or …" at bounding box center [273, 183] width 397 height 115
click at [251, 167] on p "The seminar will cover issues including:" at bounding box center [273, 168] width 397 height 7
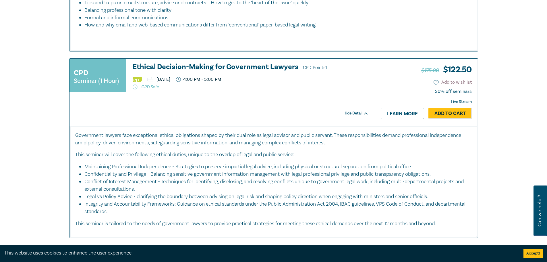
scroll to position [1379, 0]
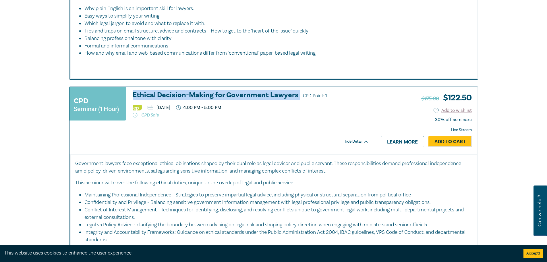
drag, startPoint x: 131, startPoint y: 94, endPoint x: 298, endPoint y: 94, distance: 166.9
click at [298, 94] on div "CPD Seminar (1 Hour) Ethical Decision-Making for Government Lawyers CPD Points …" at bounding box center [219, 106] width 299 height 30
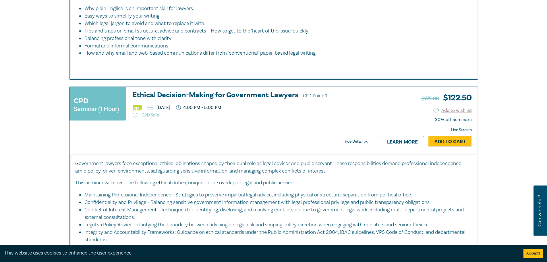
drag, startPoint x: 201, startPoint y: 117, endPoint x: 205, endPoint y: 113, distance: 6.5
click at [201, 117] on p "CPD Sale" at bounding box center [251, 115] width 236 height 6
drag, startPoint x: 213, startPoint y: 106, endPoint x: 159, endPoint y: 110, distance: 55.0
click at [157, 109] on ul "[DATE] 4:00 PM - 5:00 PM" at bounding box center [251, 108] width 236 height 6
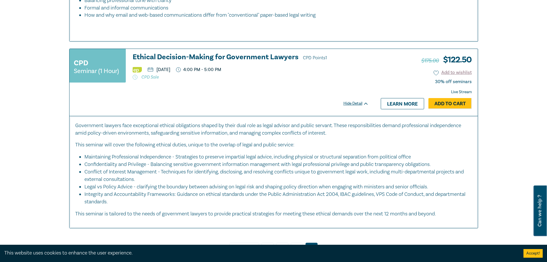
scroll to position [1494, 0]
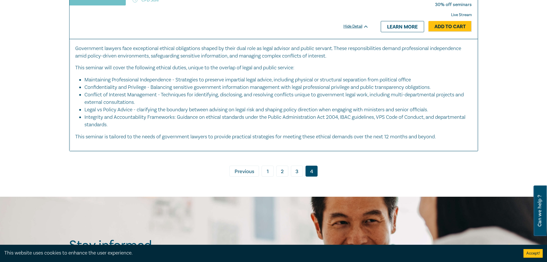
click at [267, 170] on link "1" at bounding box center [268, 170] width 12 height 11
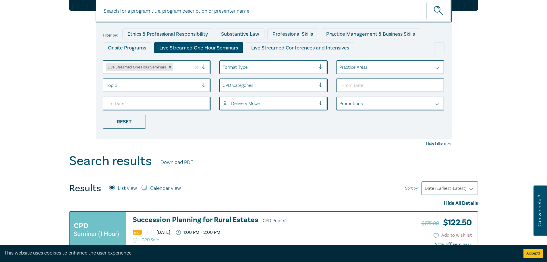
scroll to position [230, 0]
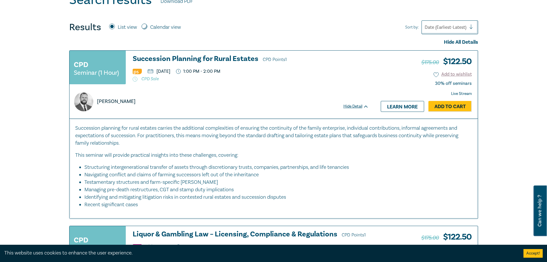
click at [207, 79] on p "CPD Sale" at bounding box center [251, 79] width 236 height 6
drag, startPoint x: 211, startPoint y: 70, endPoint x: 157, endPoint y: 71, distance: 54.6
click at [157, 71] on ul "[DATE] 1:00 PM - 2:00 PM" at bounding box center [251, 71] width 236 height 6
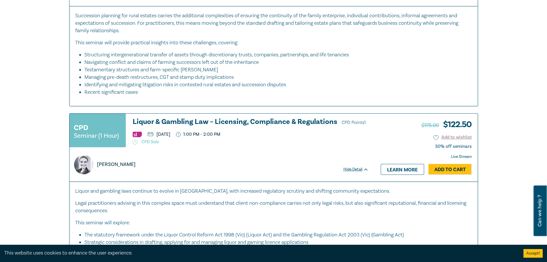
scroll to position [345, 0]
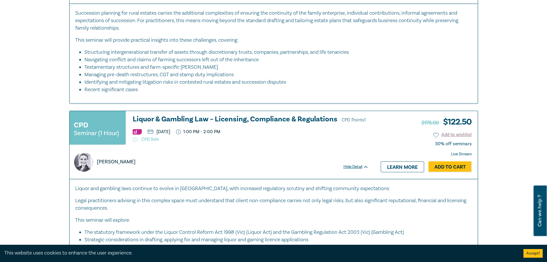
drag, startPoint x: 214, startPoint y: 132, endPoint x: 157, endPoint y: 134, distance: 56.6
click at [157, 134] on ul "[DATE] 1:00 PM - 2:00 PM" at bounding box center [251, 132] width 236 height 6
click at [260, 152] on div "[PERSON_NAME]" at bounding box center [219, 158] width 299 height 26
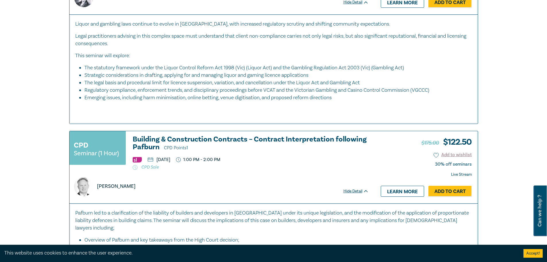
scroll to position [546, 0]
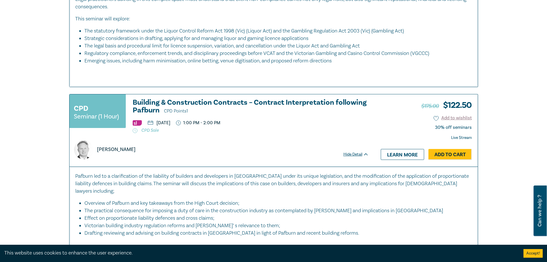
drag, startPoint x: 210, startPoint y: 123, endPoint x: 157, endPoint y: 124, distance: 52.6
click at [157, 124] on ul "[DATE] 1:00 PM - 2:00 PM" at bounding box center [251, 123] width 236 height 6
click at [300, 137] on div "[PERSON_NAME]" at bounding box center [219, 146] width 299 height 26
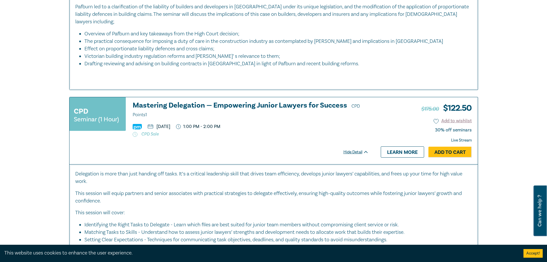
scroll to position [718, 0]
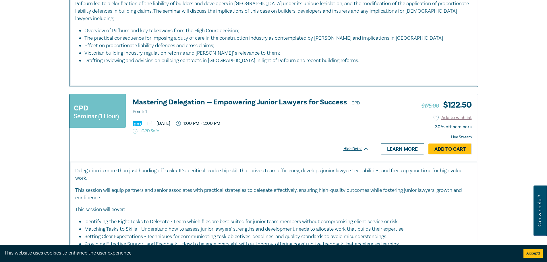
drag, startPoint x: 219, startPoint y: 115, endPoint x: 155, endPoint y: 115, distance: 63.2
click at [155, 120] on ul "[DATE] 1:00 PM - 2:00 PM" at bounding box center [251, 123] width 236 height 6
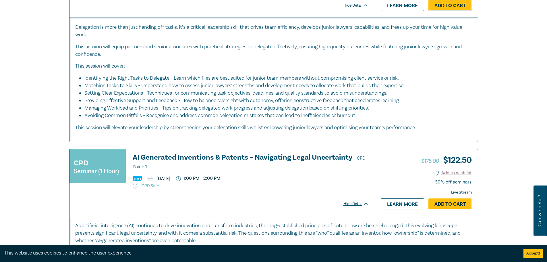
scroll to position [862, 0]
drag, startPoint x: 213, startPoint y: 170, endPoint x: 157, endPoint y: 169, distance: 56.3
click at [157, 175] on ul "[DATE] 1:00 PM - 2:00 PM" at bounding box center [251, 178] width 236 height 6
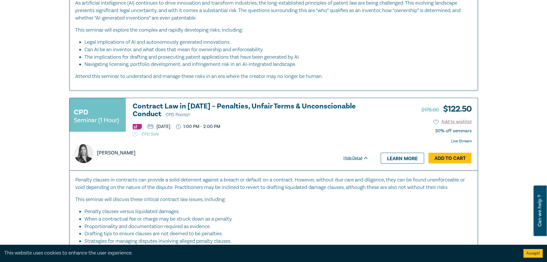
scroll to position [1091, 0]
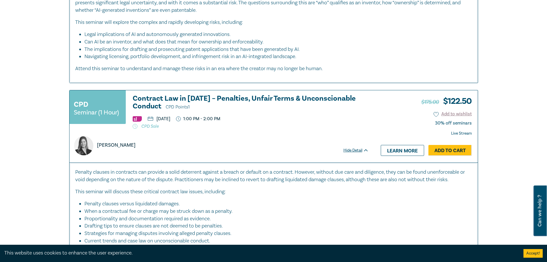
drag, startPoint x: 213, startPoint y: 125, endPoint x: 209, endPoint y: 114, distance: 11.6
click at [212, 129] on div "[PERSON_NAME]" at bounding box center [219, 142] width 299 height 26
drag, startPoint x: 212, startPoint y: 109, endPoint x: 157, endPoint y: 112, distance: 55.5
click at [157, 116] on ul "[DATE] 1:00 PM - 2:00 PM" at bounding box center [251, 119] width 236 height 6
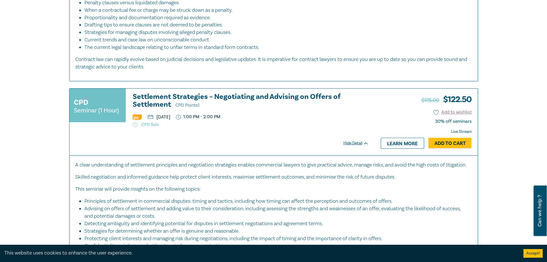
scroll to position [1293, 0]
drag, startPoint x: 215, startPoint y: 109, endPoint x: 156, endPoint y: 110, distance: 58.6
click at [156, 114] on ul "[DATE] 1:00 PM - 2:00 PM" at bounding box center [251, 117] width 236 height 6
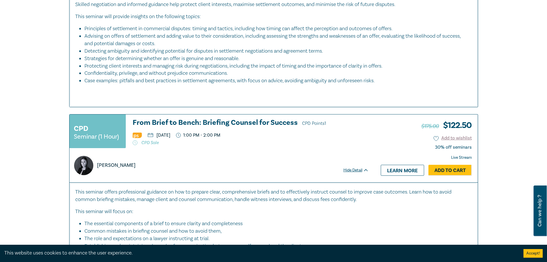
scroll to position [1465, 0]
drag, startPoint x: 219, startPoint y: 133, endPoint x: 156, endPoint y: 135, distance: 63.2
click at [156, 135] on p "[DATE]" at bounding box center [159, 134] width 23 height 5
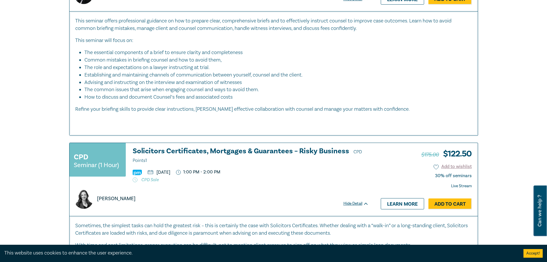
scroll to position [1637, 0]
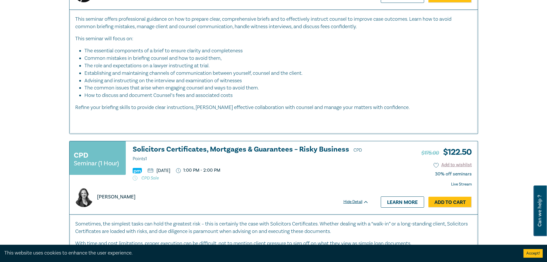
drag, startPoint x: 217, startPoint y: 170, endPoint x: 156, endPoint y: 171, distance: 60.3
click at [156, 171] on ul "[DATE] 1:00 PM - 2:00 PM" at bounding box center [251, 170] width 236 height 6
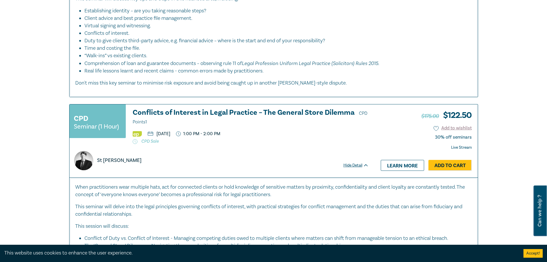
scroll to position [1896, 0]
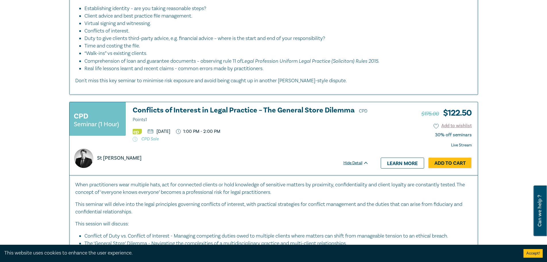
drag, startPoint x: 214, startPoint y: 130, endPoint x: 157, endPoint y: 131, distance: 57.7
click at [157, 131] on ul "[DATE] 1:00 PM - 2:00 PM" at bounding box center [251, 131] width 236 height 6
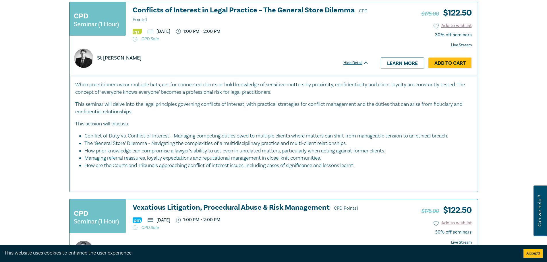
scroll to position [2039, 0]
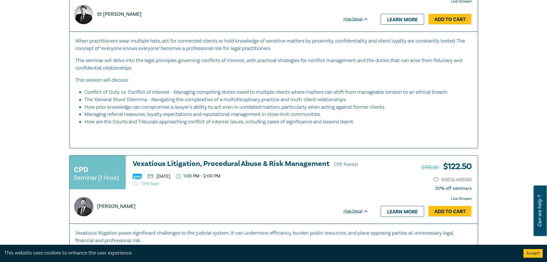
click at [214, 184] on p "CPD Sale" at bounding box center [251, 184] width 236 height 6
drag, startPoint x: 221, startPoint y: 176, endPoint x: 155, endPoint y: 176, distance: 65.5
click at [155, 176] on ul "[DATE] 1:00 PM - 2:00 PM" at bounding box center [251, 176] width 236 height 6
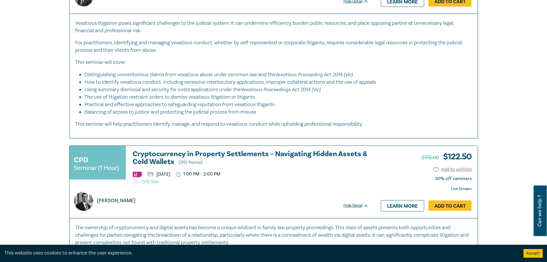
scroll to position [2298, 0]
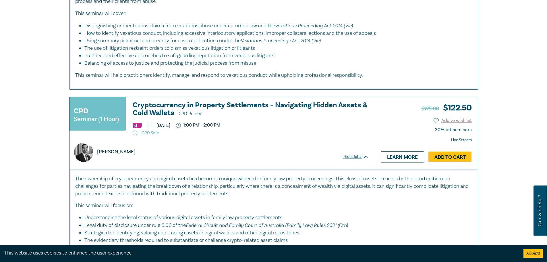
click at [213, 136] on div "[PERSON_NAME]" at bounding box center [219, 149] width 299 height 26
drag, startPoint x: 217, startPoint y: 124, endPoint x: 156, endPoint y: 126, distance: 60.9
click at [156, 126] on ul "[DATE] 1:00 PM - 2:00 PM" at bounding box center [251, 125] width 236 height 6
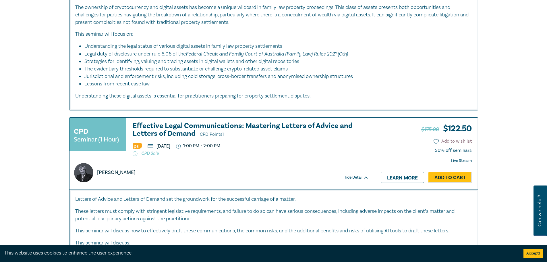
scroll to position [2470, 0]
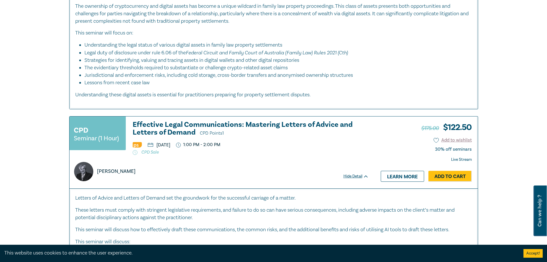
click at [219, 161] on div "[PERSON_NAME]" at bounding box center [219, 168] width 299 height 26
drag, startPoint x: 218, startPoint y: 145, endPoint x: 154, endPoint y: 146, distance: 64.1
click at [154, 146] on ul "[DATE] 1:00 PM - 2:00 PM" at bounding box center [251, 145] width 236 height 6
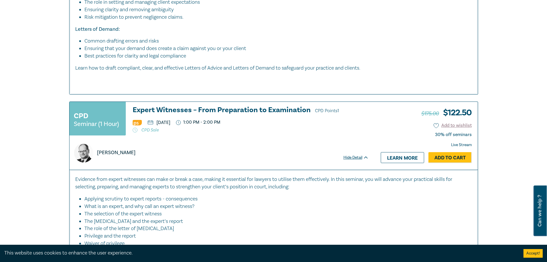
scroll to position [2729, 0]
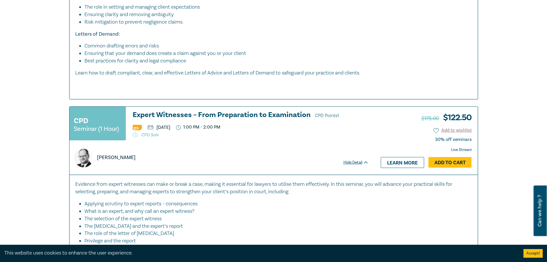
click at [206, 140] on div "CPD Seminar (1 Hour) Expert Witnesses – From Preparation to Examination CPD Poi…" at bounding box center [219, 126] width 299 height 30
drag, startPoint x: 215, startPoint y: 127, endPoint x: 157, endPoint y: 127, distance: 58.3
click at [157, 127] on ul "[DATE] 1:00 PM - 2:00 PM" at bounding box center [251, 127] width 236 height 6
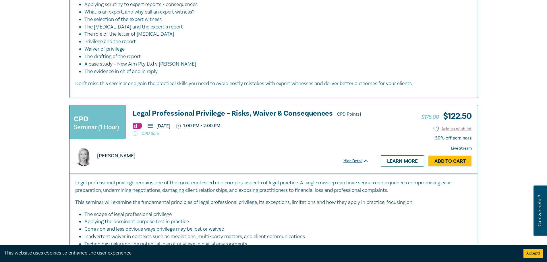
scroll to position [2930, 0]
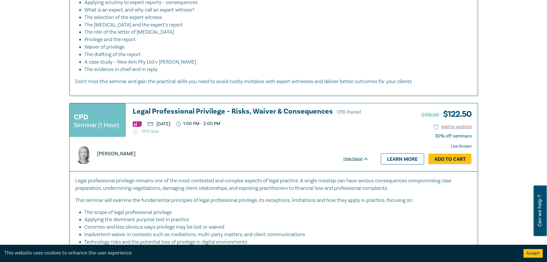
drag, startPoint x: 199, startPoint y: 145, endPoint x: 207, endPoint y: 132, distance: 15.2
click at [200, 142] on div "[PERSON_NAME]" at bounding box center [219, 151] width 299 height 26
drag, startPoint x: 221, startPoint y: 123, endPoint x: 157, endPoint y: 125, distance: 64.7
click at [157, 125] on ul "[DATE] 1:00 PM - 2:00 PM" at bounding box center [251, 124] width 236 height 6
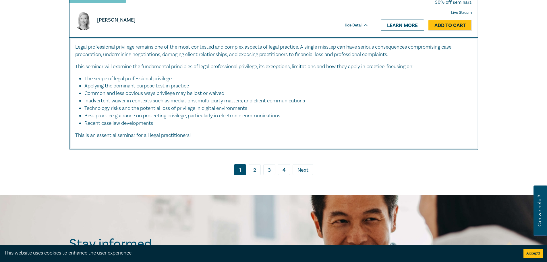
scroll to position [3073, 0]
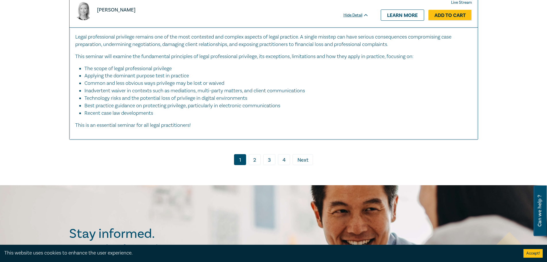
drag, startPoint x: 254, startPoint y: 159, endPoint x: 256, endPoint y: 163, distance: 4.4
click at [255, 161] on link "2" at bounding box center [255, 159] width 12 height 11
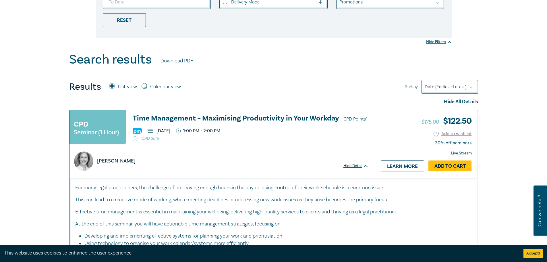
scroll to position [259, 0]
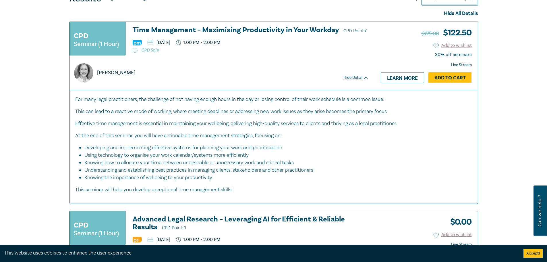
drag, startPoint x: 216, startPoint y: 43, endPoint x: 157, endPoint y: 43, distance: 58.9
click at [157, 43] on ul "[DATE] 1:00 PM - 2:00 PM" at bounding box center [251, 43] width 236 height 6
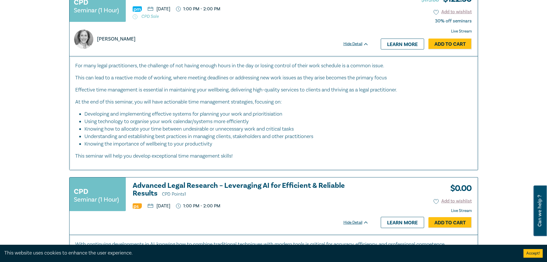
scroll to position [345, 0]
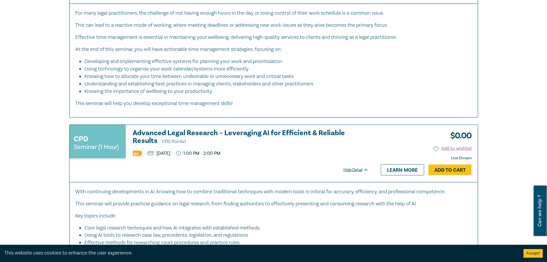
drag, startPoint x: 203, startPoint y: 152, endPoint x: 157, endPoint y: 155, distance: 46.3
click at [157, 155] on ul "[DATE] 1:00 PM - 2:00 PM" at bounding box center [251, 153] width 236 height 6
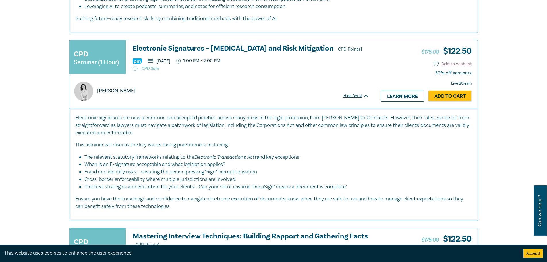
scroll to position [603, 0]
drag, startPoint x: 198, startPoint y: 69, endPoint x: 201, endPoint y: 68, distance: 3.4
click at [199, 68] on p "CPD Sale" at bounding box center [251, 68] width 236 height 6
drag, startPoint x: 202, startPoint y: 60, endPoint x: 157, endPoint y: 61, distance: 45.1
click at [157, 61] on ul "[DATE] 1:00 PM - 2:00 PM" at bounding box center [251, 61] width 236 height 6
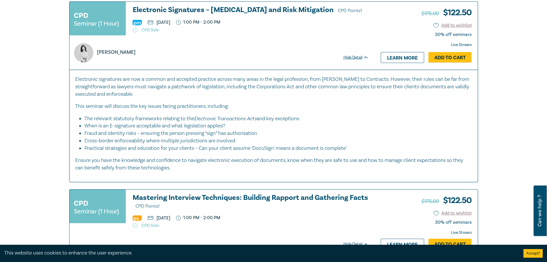
scroll to position [718, 0]
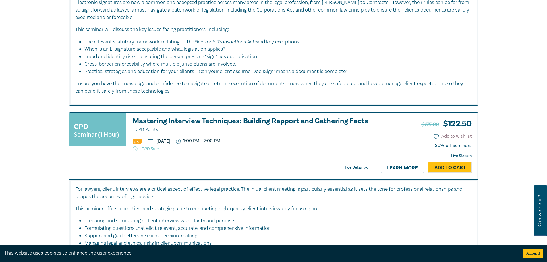
drag, startPoint x: 208, startPoint y: 141, endPoint x: 149, endPoint y: 142, distance: 58.6
click at [149, 142] on ul "[DATE] 1:00 PM - 2:00 PM" at bounding box center [251, 141] width 236 height 6
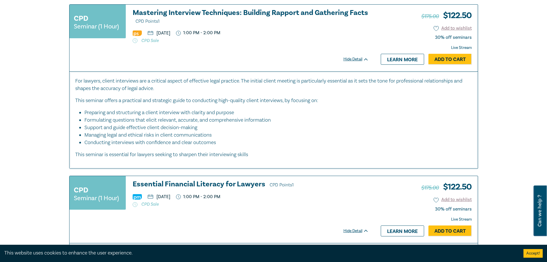
scroll to position [890, 0]
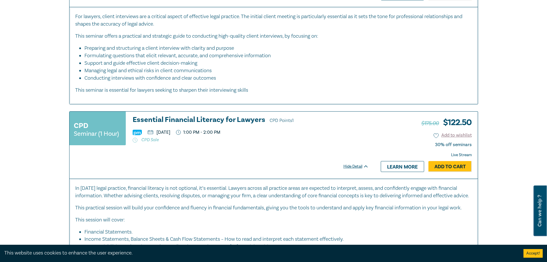
drag, startPoint x: 193, startPoint y: 150, endPoint x: 202, endPoint y: 132, distance: 20.7
click at [194, 150] on div at bounding box center [219, 149] width 299 height 7
drag, startPoint x: 208, startPoint y: 132, endPoint x: 157, endPoint y: 134, distance: 51.7
click at [156, 133] on ul "[DATE] 1:00 PM - 2:00 PM" at bounding box center [251, 132] width 236 height 6
click at [278, 137] on p "CPD Sale" at bounding box center [251, 140] width 236 height 6
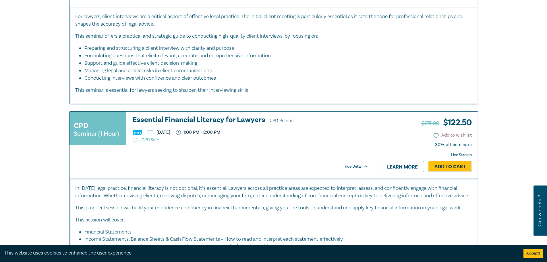
scroll to position [1063, 0]
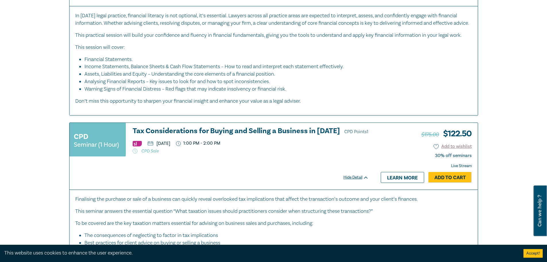
drag, startPoint x: 216, startPoint y: 150, endPoint x: 154, endPoint y: 150, distance: 62.0
click at [154, 146] on ul "[DATE] 1:00 PM - 2:00 PM" at bounding box center [251, 143] width 236 height 6
click at [248, 175] on div "CPD Seminar (1 Hour) Tax Considerations for Buying and Selling a Business in [D…" at bounding box center [222, 156] width 305 height 67
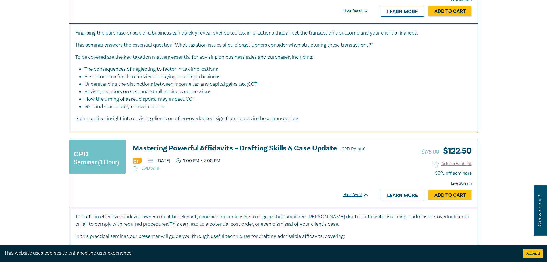
scroll to position [1321, 0]
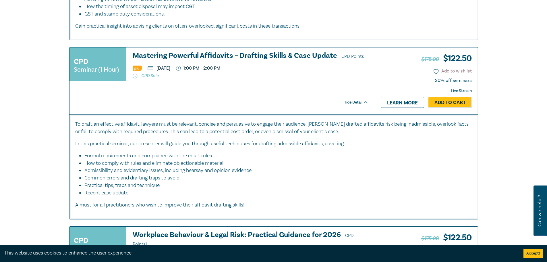
drag, startPoint x: 212, startPoint y: 74, endPoint x: 154, endPoint y: 78, distance: 57.8
click at [153, 71] on ul "[DATE] 1:00 PM - 2:00 PM" at bounding box center [251, 68] width 236 height 6
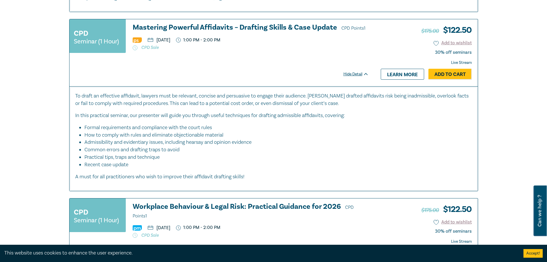
scroll to position [1465, 0]
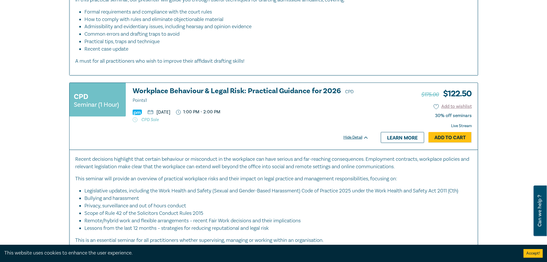
click at [196, 122] on p "CPD Sale" at bounding box center [251, 120] width 236 height 6
drag, startPoint x: 204, startPoint y: 119, endPoint x: 154, endPoint y: 122, distance: 49.8
click at [154, 115] on ul "[DATE] 1:00 PM - 2:00 PM" at bounding box center [251, 112] width 236 height 6
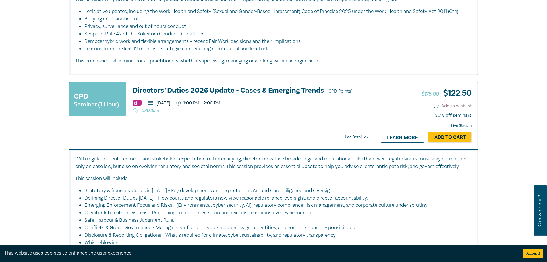
scroll to position [1666, 0]
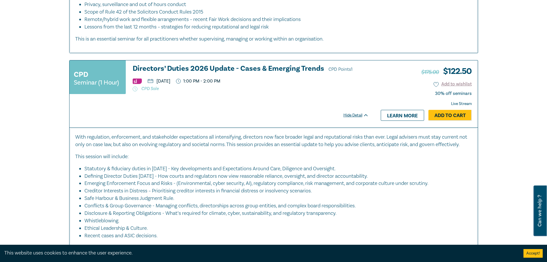
drag, startPoint x: 209, startPoint y: 96, endPoint x: 151, endPoint y: 98, distance: 58.1
click at [151, 84] on ul "[DATE] 1:00 PM - 2:00 PM" at bounding box center [251, 81] width 236 height 6
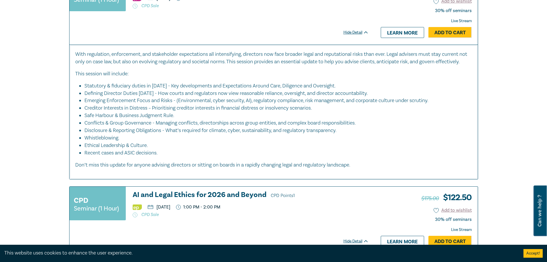
scroll to position [1838, 0]
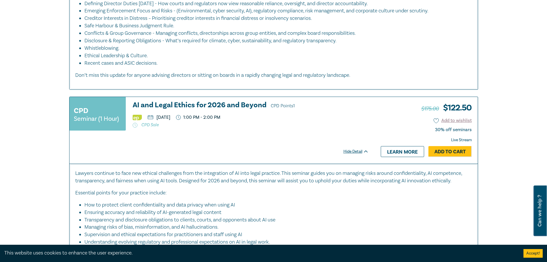
drag, startPoint x: 211, startPoint y: 138, endPoint x: 154, endPoint y: 138, distance: 56.3
click at [154, 120] on ul "[DATE] 1:00 PM - 2:00 PM" at bounding box center [251, 118] width 236 height 6
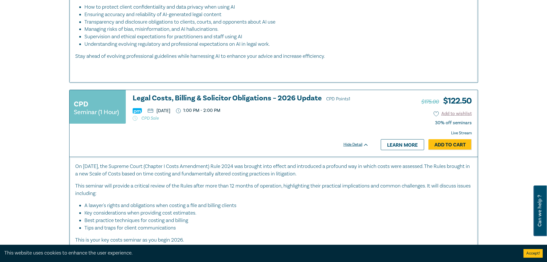
scroll to position [2039, 0]
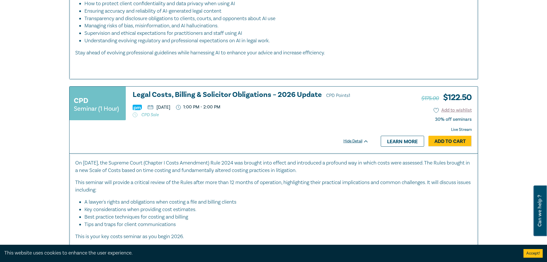
drag, startPoint x: 217, startPoint y: 131, endPoint x: 155, endPoint y: 129, distance: 61.5
click at [155, 110] on ul "[DATE] 1:00 PM - 2:00 PM" at bounding box center [251, 107] width 236 height 6
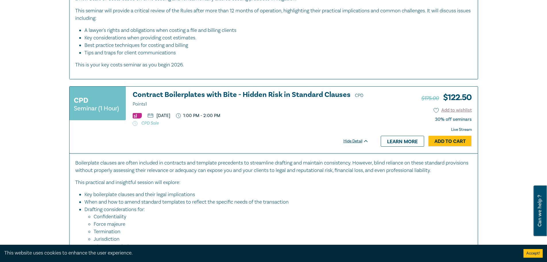
scroll to position [2212, 0]
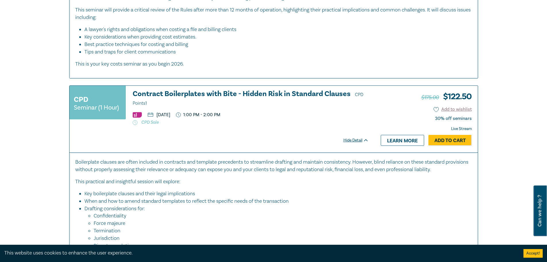
drag, startPoint x: 211, startPoint y: 136, endPoint x: 152, endPoint y: 136, distance: 59.5
click at [152, 118] on ul "[DATE] 1:00 PM - 2:00 PM" at bounding box center [251, 115] width 236 height 6
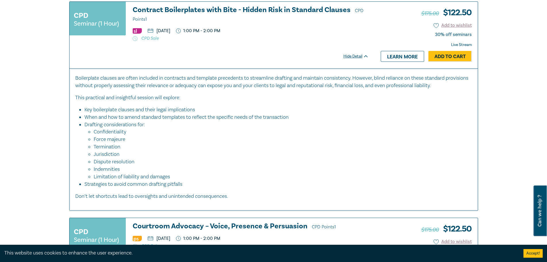
scroll to position [2384, 0]
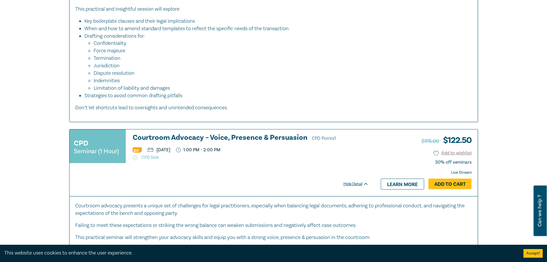
drag, startPoint x: 205, startPoint y: 171, endPoint x: 155, endPoint y: 174, distance: 50.1
click at [155, 153] on ul "[DATE] 1:00 PM - 2:00 PM" at bounding box center [251, 150] width 236 height 6
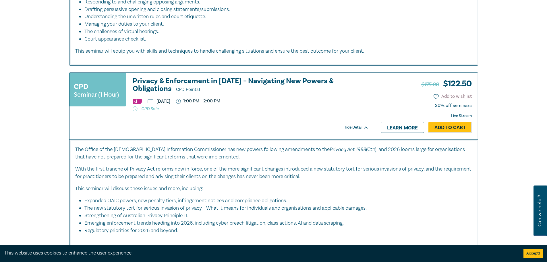
scroll to position [2643, 0]
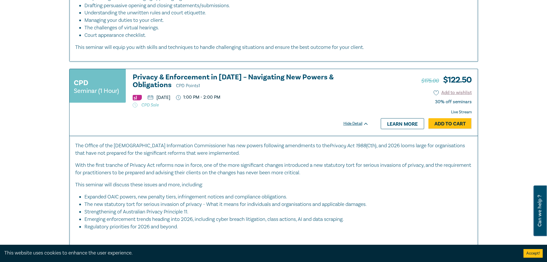
drag, startPoint x: 206, startPoint y: 119, endPoint x: 157, endPoint y: 121, distance: 49.1
click at [157, 100] on ul "[DATE] 1:00 PM - 2:00 PM" at bounding box center [251, 97] width 236 height 6
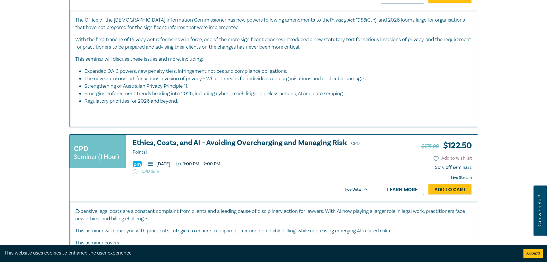
scroll to position [2786, 0]
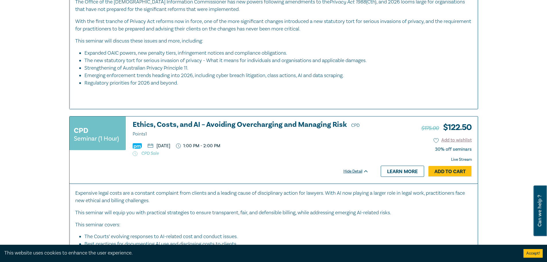
drag, startPoint x: 218, startPoint y: 168, endPoint x: 157, endPoint y: 169, distance: 60.9
click at [157, 148] on ul "[DATE] 1:00 PM - 2:00 PM" at bounding box center [251, 146] width 236 height 6
